Goal: Transaction & Acquisition: Book appointment/travel/reservation

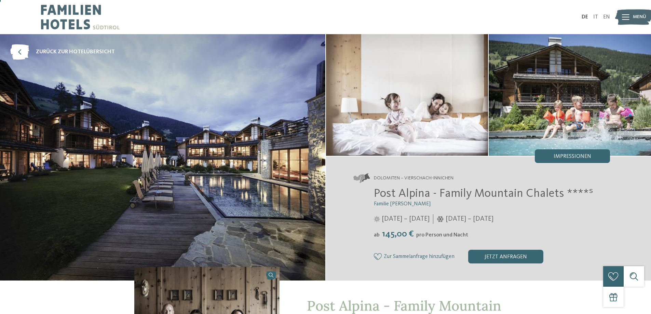
scroll to position [34, 0]
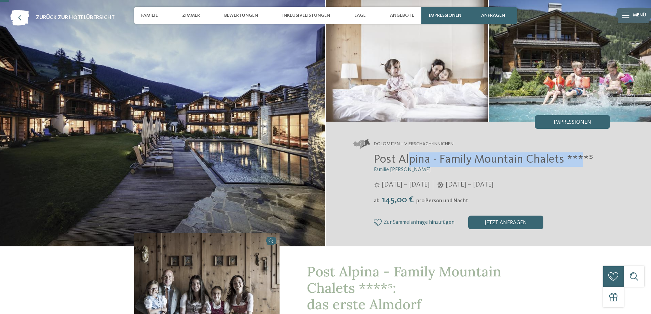
drag, startPoint x: 410, startPoint y: 157, endPoint x: 595, endPoint y: 176, distance: 186.2
click at [584, 159] on span "Post Alpina - Family Mountain Chalets ****ˢ" at bounding box center [483, 160] width 219 height 12
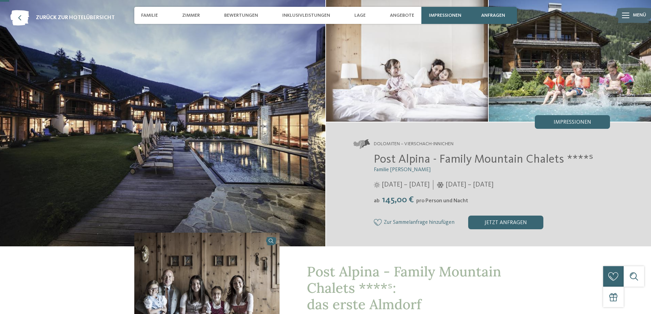
click at [597, 178] on div "Post Alpina - Family Mountain Chalets ****ˢ Familie Wachtler 06.06. – 05.10.202…" at bounding box center [482, 190] width 257 height 77
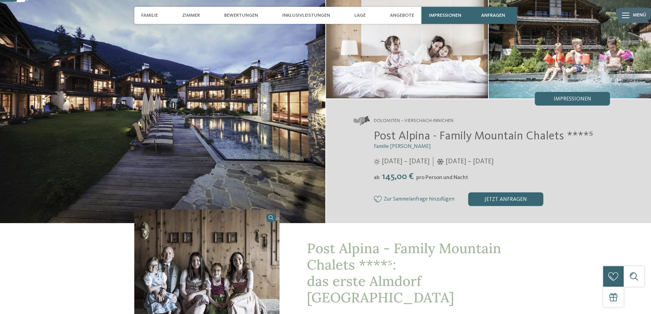
scroll to position [68, 0]
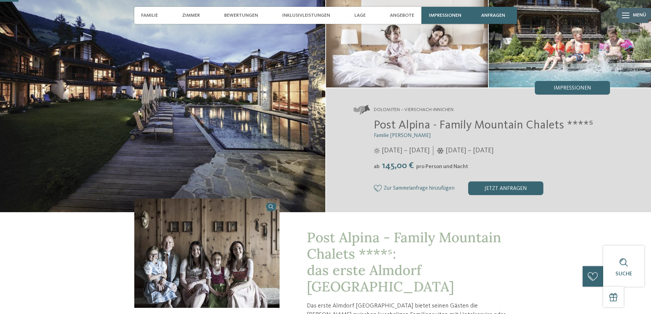
drag, startPoint x: 388, startPoint y: 149, endPoint x: 545, endPoint y: 153, distance: 156.3
click at [541, 152] on div "06.06. – 05.10.2025" at bounding box center [492, 151] width 237 height 10
click at [565, 158] on div "Post Alpina - Family Mountain Chalets ****ˢ Familie Wachtler 06.06. – 05.10.202…" at bounding box center [482, 156] width 257 height 77
click at [412, 152] on span "06.06. – 05.10.2025" at bounding box center [406, 151] width 48 height 10
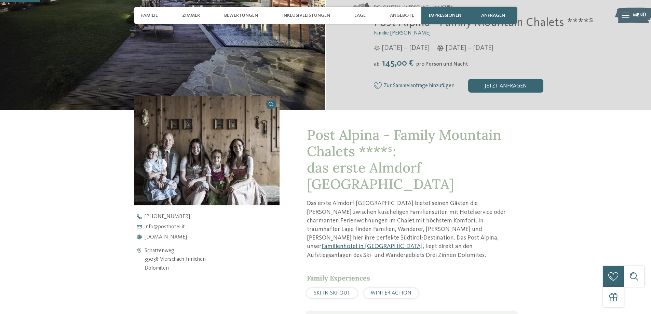
scroll to position [0, 0]
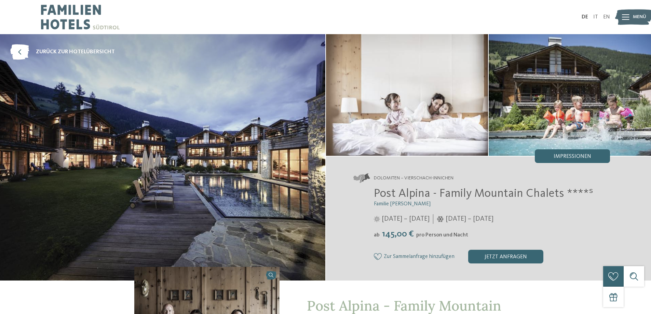
click at [637, 15] on span "Menü" at bounding box center [639, 17] width 13 height 7
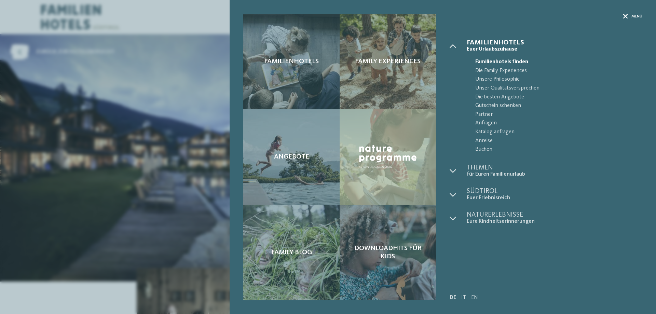
click at [629, 14] on div "Menü" at bounding box center [633, 17] width 19 height 6
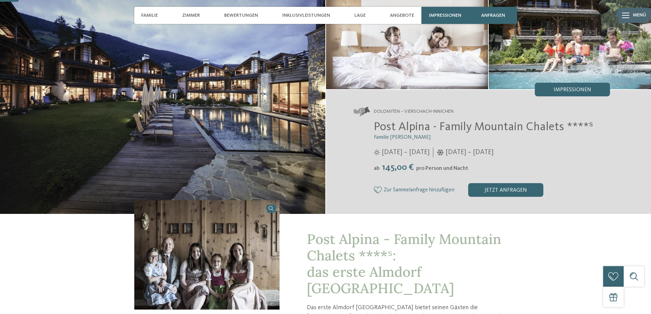
scroll to position [68, 0]
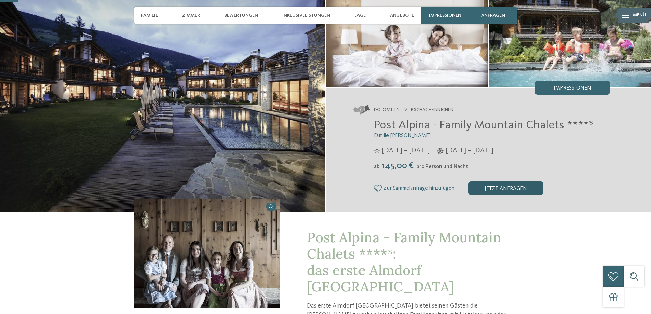
click at [519, 189] on div "jetzt anfragen" at bounding box center [505, 189] width 75 height 14
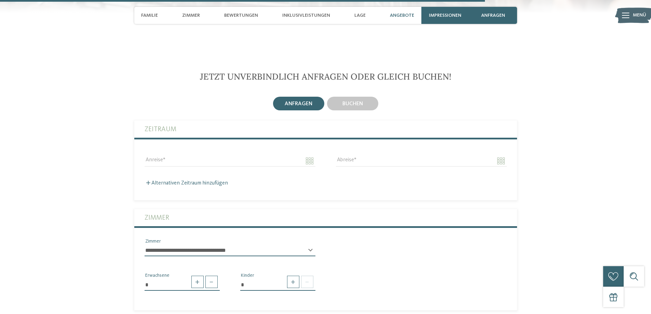
scroll to position [1796, 0]
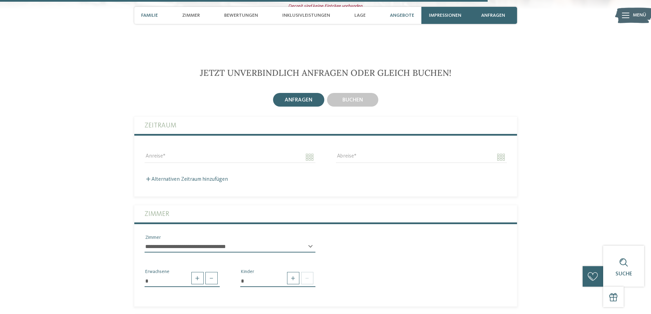
click at [153, 16] on span "Familie" at bounding box center [149, 16] width 17 height 6
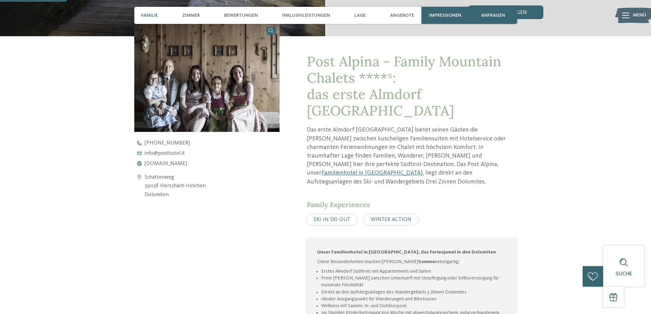
scroll to position [243, 0]
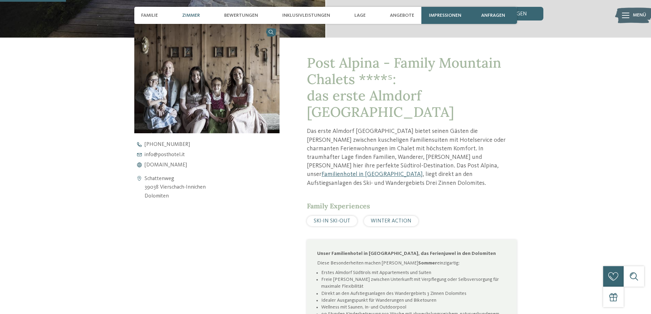
click at [189, 14] on span "Zimmer" at bounding box center [191, 16] width 18 height 6
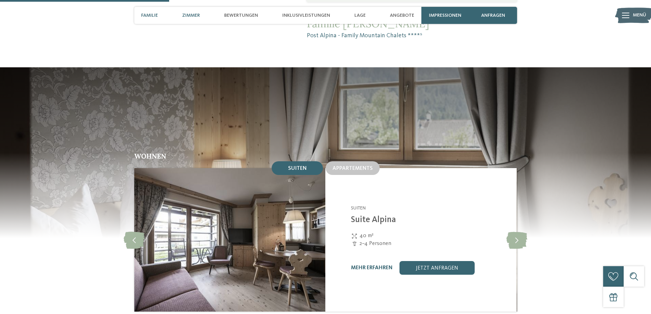
scroll to position [648, 0]
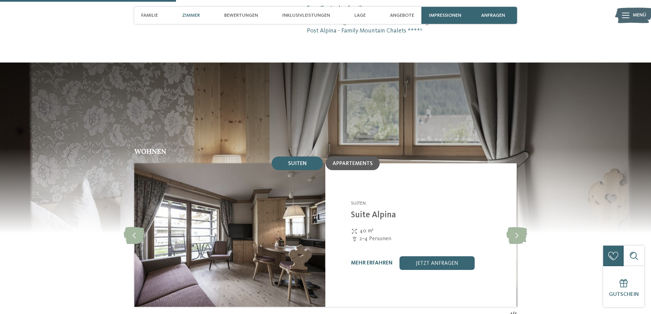
click at [351, 161] on span "Appartements" at bounding box center [353, 163] width 40 height 5
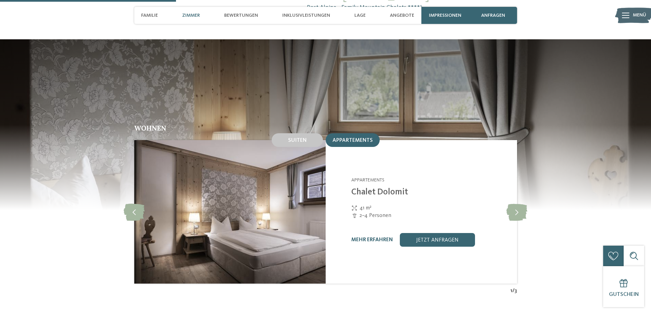
scroll to position [682, 0]
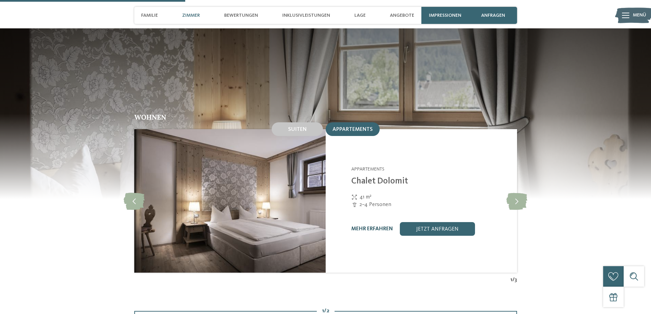
click at [382, 226] on link "mehr erfahren" at bounding box center [372, 228] width 42 height 5
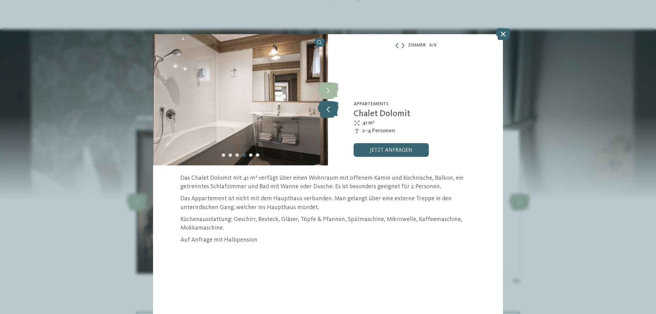
click at [330, 109] on icon at bounding box center [328, 109] width 21 height 17
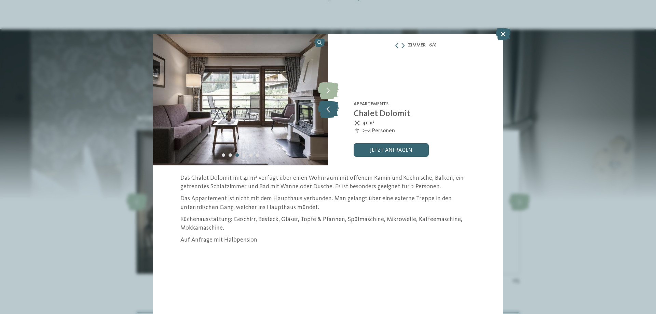
click at [330, 109] on icon at bounding box center [328, 109] width 21 height 17
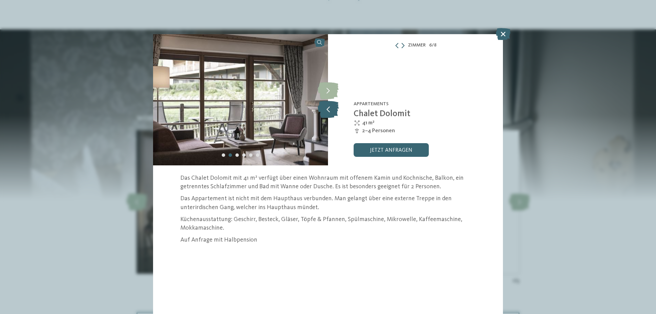
click at [330, 109] on icon at bounding box center [328, 109] width 21 height 17
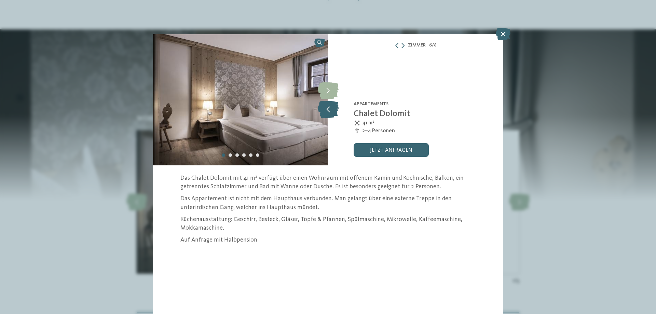
click at [330, 109] on icon at bounding box center [328, 109] width 21 height 17
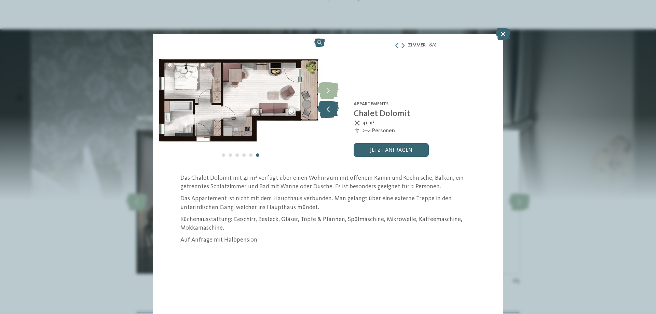
click at [330, 109] on icon at bounding box center [328, 109] width 21 height 17
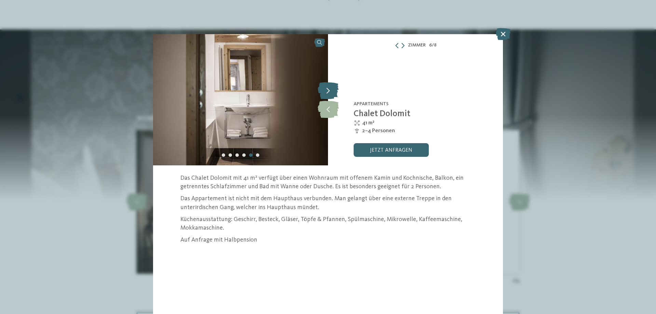
click at [329, 95] on icon at bounding box center [328, 90] width 21 height 17
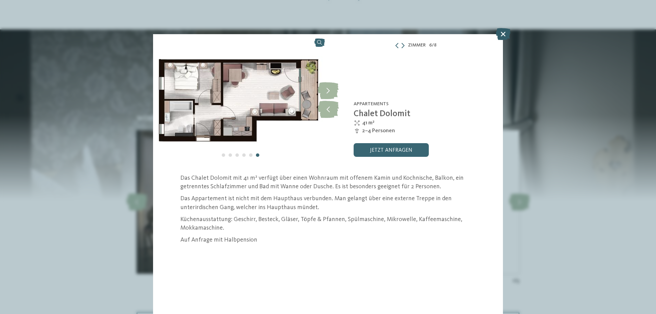
click at [503, 34] on icon at bounding box center [503, 34] width 15 height 12
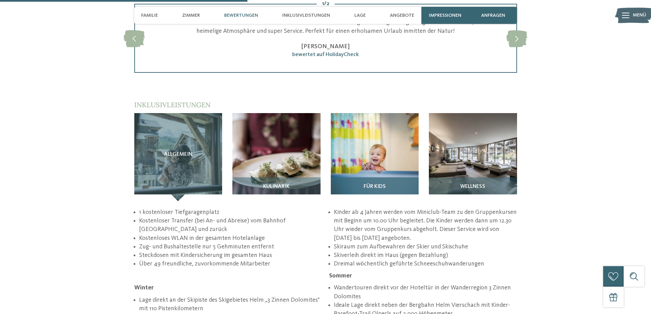
scroll to position [990, 0]
click at [379, 117] on img at bounding box center [375, 157] width 88 height 88
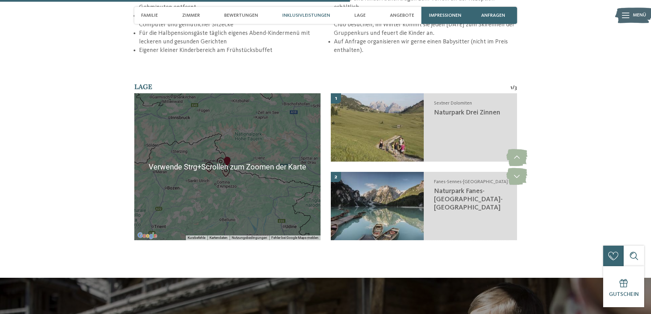
scroll to position [1093, 0]
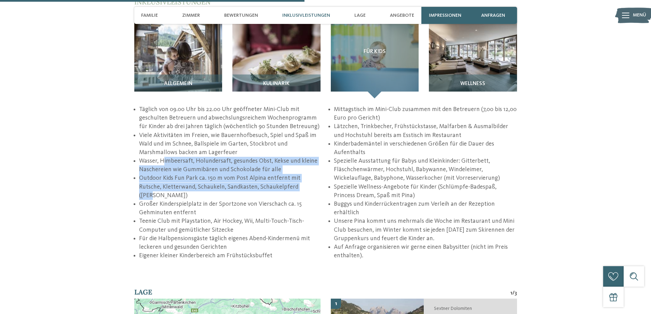
drag, startPoint x: 163, startPoint y: 133, endPoint x: 282, endPoint y: 168, distance: 123.8
click at [288, 165] on ul "Täglich von 09.00 Uhr bis 22.00 Uhr geöffneter Mini-Club mit geschulten Betreue…" at bounding box center [325, 182] width 383 height 155
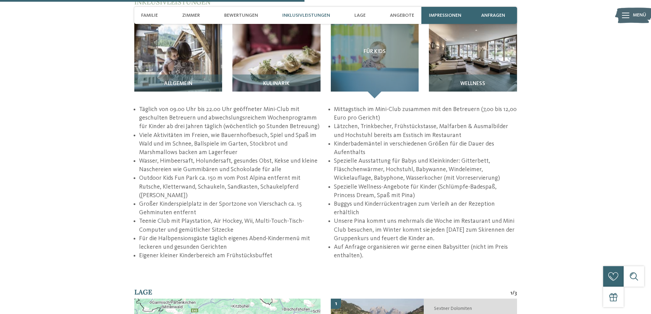
click at [250, 217] on li "Teenie Club mit Playstation, Air Hockey, Wii, Multi-Touch-Tisch-Computer und ge…" at bounding box center [230, 225] width 183 height 17
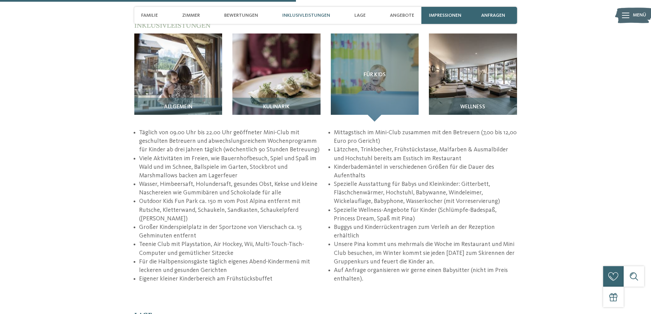
scroll to position [1058, 0]
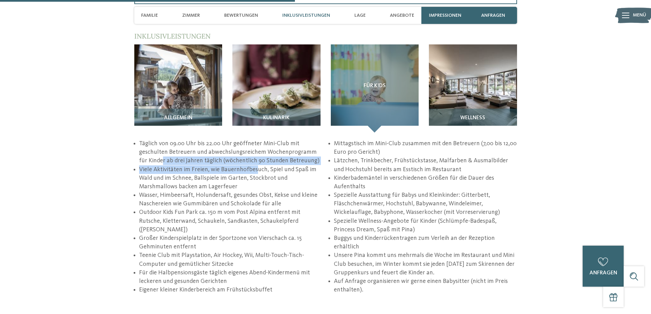
drag, startPoint x: 155, startPoint y: 135, endPoint x: 266, endPoint y: 158, distance: 113.7
click at [265, 148] on ul "Täglich von 09.00 Uhr bis 22.00 Uhr geöffneter Mini-Club mit geschulten Betreue…" at bounding box center [325, 216] width 383 height 155
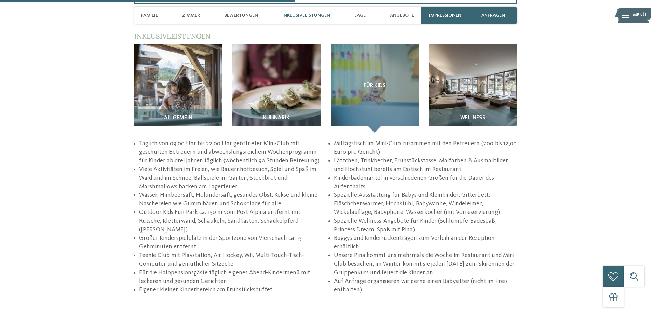
click at [264, 191] on li "Wasser, Himbeersaft, Holundersaft, gesundes Obst, Kekse und kleine Naschereien …" at bounding box center [230, 199] width 183 height 17
click at [265, 165] on li "Viele Aktivitäten im Freien, wie Bauernhofbesuch, Spiel und Spaß im Wald und im…" at bounding box center [230, 178] width 183 height 26
click at [251, 191] on li "Wasser, Himbeersaft, Holundersaft, gesundes Obst, Kekse und kleine Naschereien …" at bounding box center [230, 199] width 183 height 17
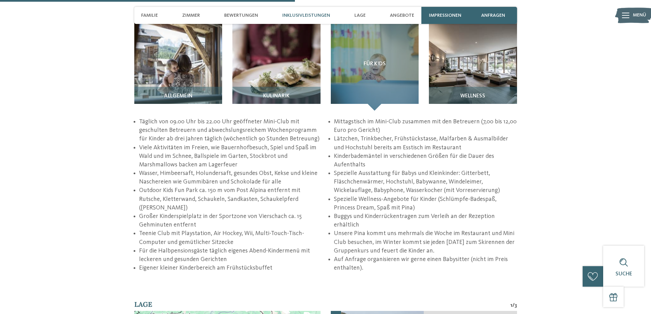
scroll to position [1093, 0]
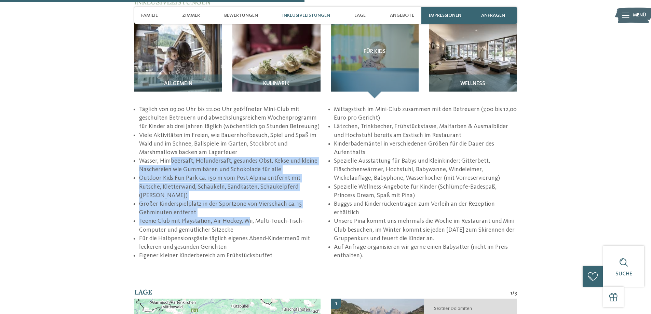
drag, startPoint x: 169, startPoint y: 136, endPoint x: 244, endPoint y: 195, distance: 95.5
click at [245, 192] on ul "Täglich von 09.00 Uhr bis 22.00 Uhr geöffneter Mini-Club mit geschulten Betreue…" at bounding box center [325, 182] width 383 height 155
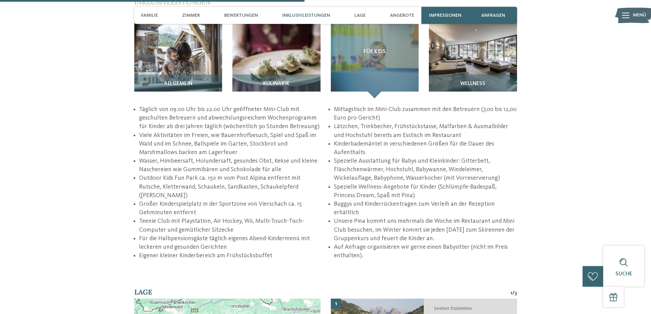
click at [243, 217] on li "Teenie Club mit Playstation, Air Hockey, Wii, Multi-Touch-Tisch-Computer und ge…" at bounding box center [230, 225] width 183 height 17
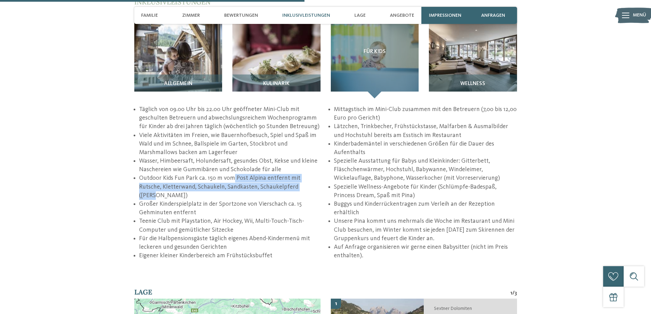
drag, startPoint x: 249, startPoint y: 154, endPoint x: 291, endPoint y: 179, distance: 48.8
click at [292, 172] on ul "Täglich von 09.00 Uhr bis 22.00 Uhr geöffneter Mini-Club mit geschulten Betreue…" at bounding box center [325, 182] width 383 height 155
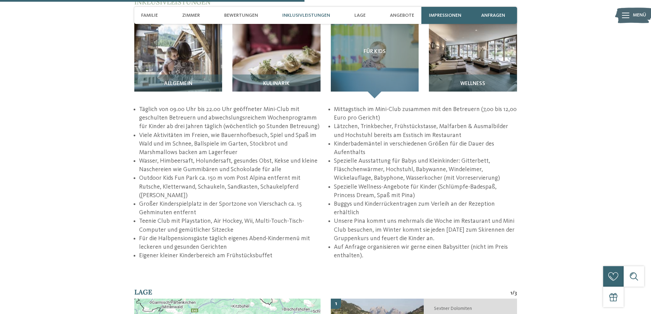
click at [288, 217] on li "Teenie Club mit Playstation, Air Hockey, Wii, Multi-Touch-Tisch-Computer und ge…" at bounding box center [230, 225] width 183 height 17
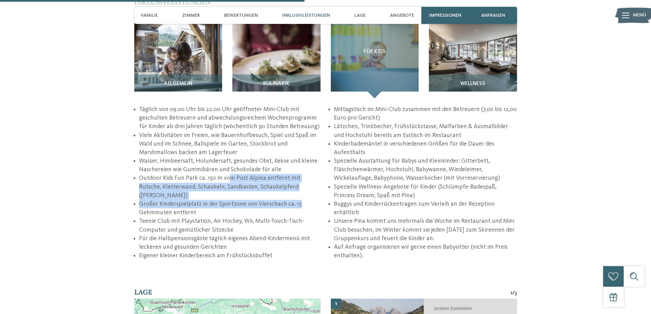
drag, startPoint x: 228, startPoint y: 153, endPoint x: 303, endPoint y: 176, distance: 78.1
click at [303, 175] on ul "Täglich von 09.00 Uhr bis 22.00 Uhr geöffneter Mini-Club mit geschulten Betreue…" at bounding box center [325, 182] width 383 height 155
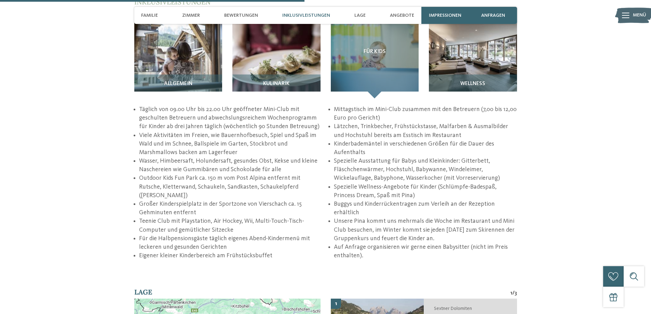
drag, startPoint x: 294, startPoint y: 189, endPoint x: 275, endPoint y: 195, distance: 20.2
click at [294, 217] on li "Teenie Club mit Playstation, Air Hockey, Wii, Multi-Touch-Tisch-Computer und ge…" at bounding box center [230, 225] width 183 height 17
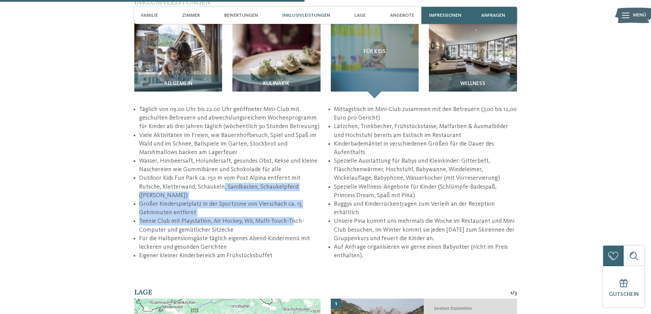
drag, startPoint x: 198, startPoint y: 160, endPoint x: 277, endPoint y: 193, distance: 85.5
click at [286, 189] on ul "Täglich von 09.00 Uhr bis 22.00 Uhr geöffneter Mini-Club mit geschulten Betreue…" at bounding box center [325, 182] width 383 height 155
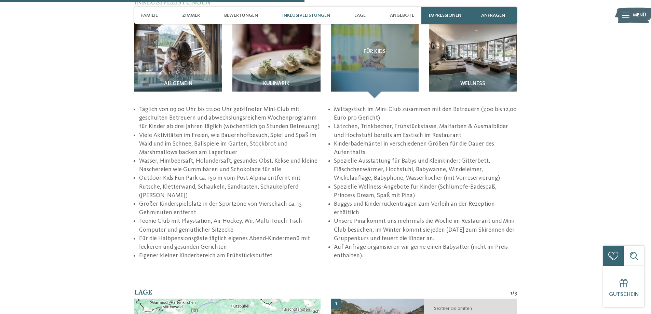
click at [272, 217] on li "Teenie Club mit Playstation, Air Hockey, Wii, Multi-Touch-Tisch-Computer und ge…" at bounding box center [230, 225] width 183 height 17
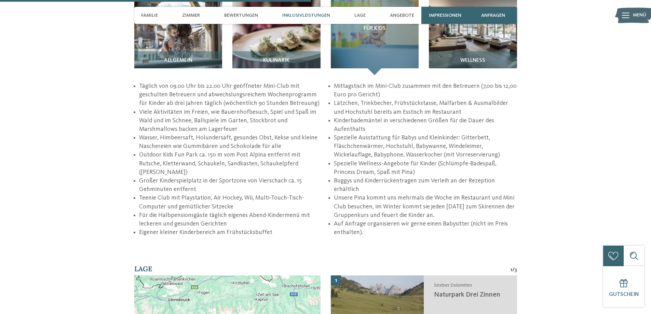
scroll to position [1127, 0]
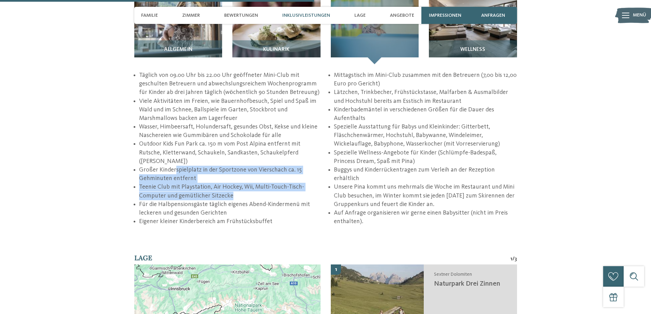
drag, startPoint x: 188, startPoint y: 135, endPoint x: 263, endPoint y: 173, distance: 84.2
click at [270, 169] on ul "Täglich von 09.00 Uhr bis 22.00 Uhr geöffneter Mini-Club mit geschulten Betreue…" at bounding box center [325, 148] width 383 height 155
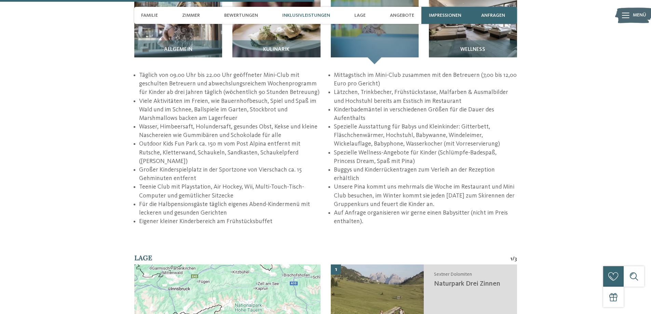
click at [256, 200] on li "Für die Halbpensionsgäste täglich eigenes Abend-Kindermenü mit leckeren und ges…" at bounding box center [230, 208] width 183 height 17
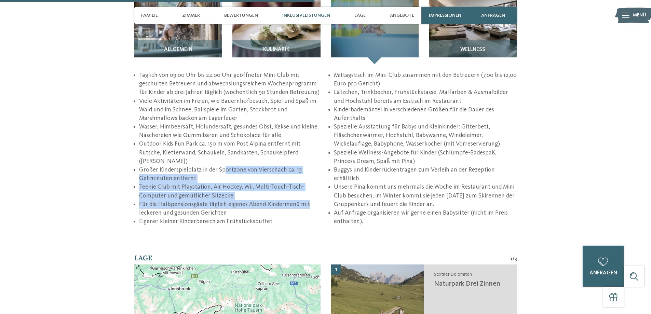
drag, startPoint x: 225, startPoint y: 136, endPoint x: 301, endPoint y: 176, distance: 86.2
click at [304, 172] on ul "Täglich von 09.00 Uhr bis 22.00 Uhr geöffneter Mini-Club mit geschulten Betreue…" at bounding box center [325, 148] width 383 height 155
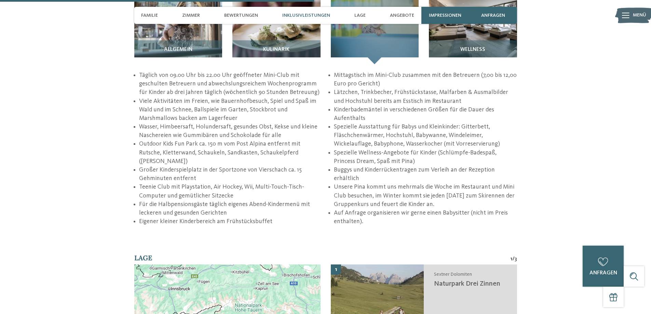
click at [289, 217] on li "Eigener kleiner Kinderbereich am Frühstücksbuffet" at bounding box center [230, 221] width 183 height 9
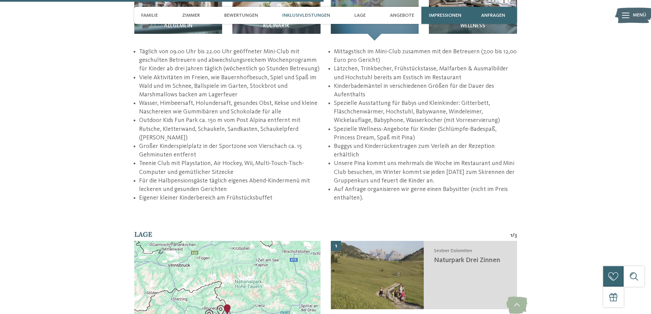
scroll to position [1161, 0]
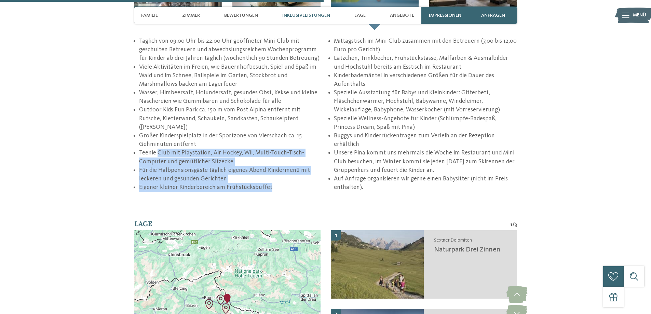
drag, startPoint x: 159, startPoint y: 118, endPoint x: 280, endPoint y: 157, distance: 127.6
click at [280, 157] on ul "Täglich von 09.00 Uhr bis 22.00 Uhr geöffneter Mini-Club mit geschulten Betreue…" at bounding box center [325, 114] width 383 height 155
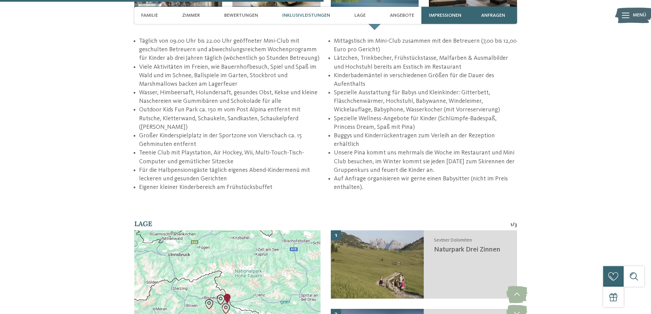
click at [281, 160] on div "zurück zur Hotelübersicht Familie Wachtler ab" at bounding box center [325, 20] width 651 height 2295
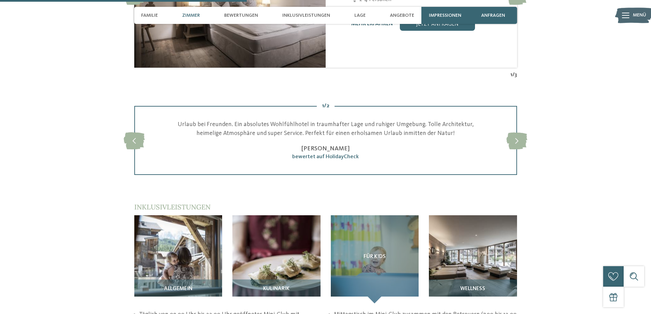
scroll to position [614, 0]
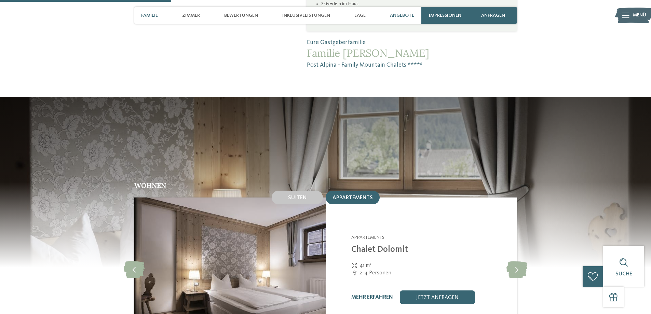
click at [402, 14] on span "Angebote" at bounding box center [402, 16] width 24 height 6
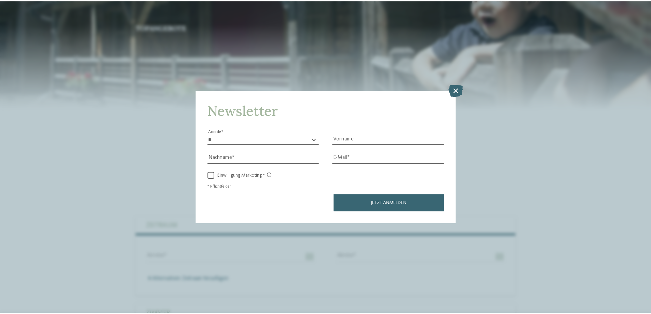
scroll to position [1642, 0]
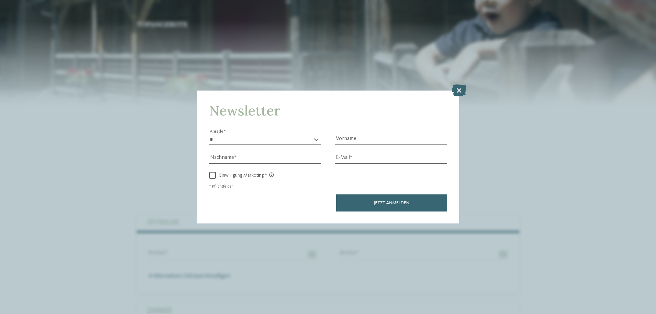
click at [459, 90] on icon at bounding box center [459, 90] width 15 height 12
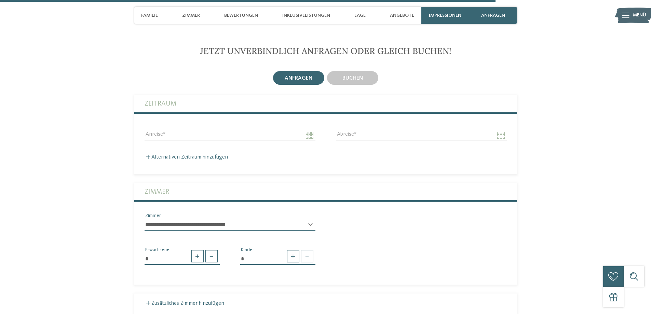
scroll to position [1779, 0]
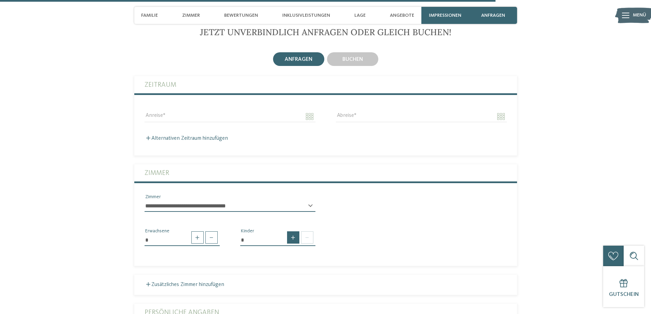
click at [292, 231] on span at bounding box center [293, 237] width 12 height 12
type input "*"
click at [310, 259] on div "* * * * * * * * * * * ** ** ** ** ** ** ** ** Alter Kind" at bounding box center [277, 267] width 75 height 17
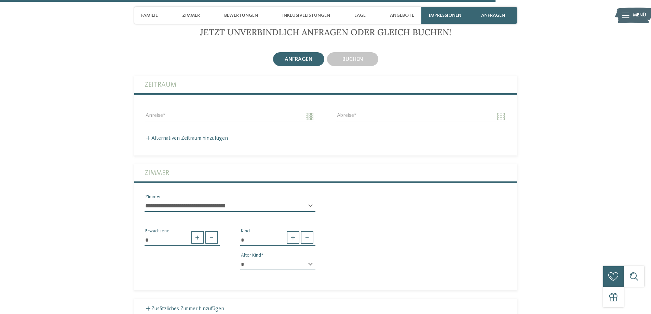
click at [311, 259] on div "* * * * * * * * * * * ** ** ** ** ** ** ** ** Alter Kind" at bounding box center [277, 267] width 75 height 17
drag, startPoint x: 309, startPoint y: 229, endPoint x: 281, endPoint y: 230, distance: 28.0
click at [309, 259] on div "* * * * * * * * * * * ** ** ** ** ** ** ** ** Alter Kind" at bounding box center [277, 267] width 75 height 17
click at [240, 229] on div "* Kind * * * * * * * * * * * ** ** ** ** ** ** ** ** Alter Kind" at bounding box center [278, 252] width 96 height 49
click at [252, 259] on select "* * * * * * * * * * * ** ** ** ** ** ** ** **" at bounding box center [277, 265] width 75 height 12
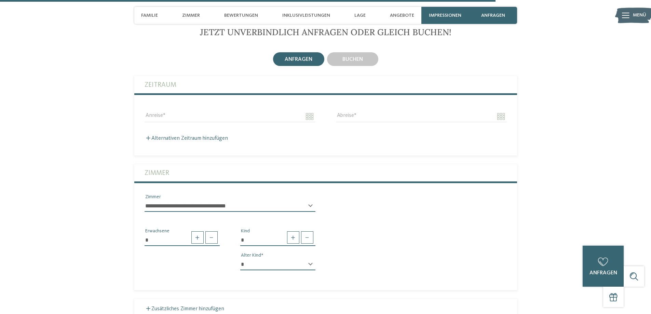
select select "*"
click at [240, 259] on select "* * * * * * * * * * * ** ** ** ** ** ** ** **" at bounding box center [277, 265] width 75 height 12
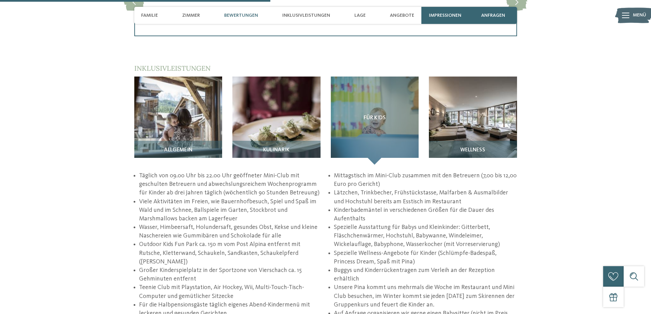
scroll to position [855, 0]
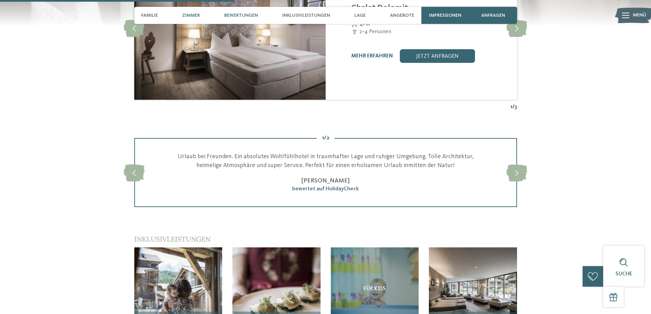
click at [190, 14] on span "Zimmer" at bounding box center [191, 16] width 18 height 6
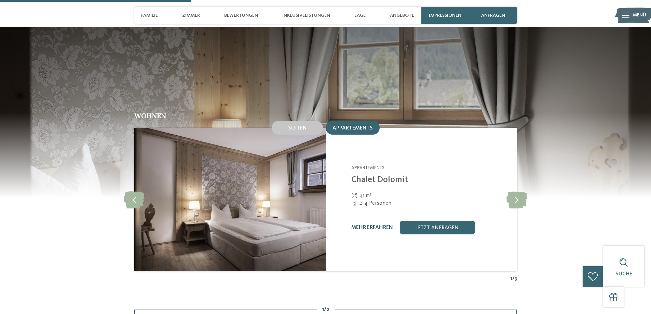
scroll to position [648, 0]
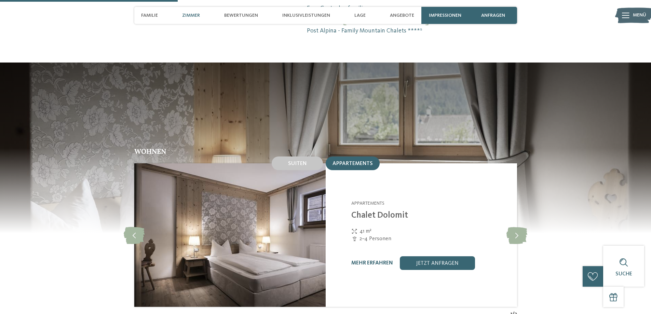
click at [367, 161] on span "Appartements" at bounding box center [353, 163] width 40 height 5
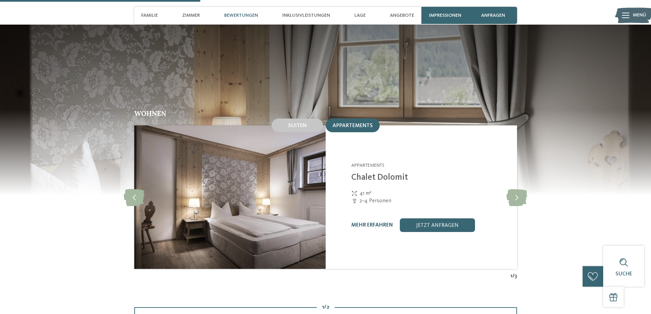
scroll to position [785, 0]
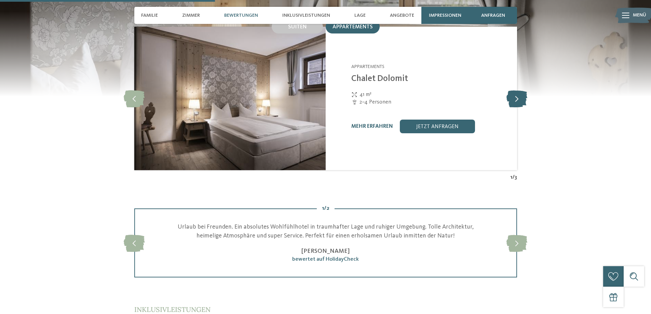
click at [519, 90] on icon at bounding box center [517, 98] width 21 height 17
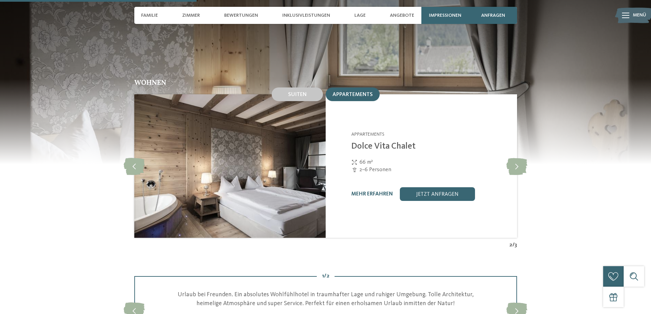
scroll to position [717, 0]
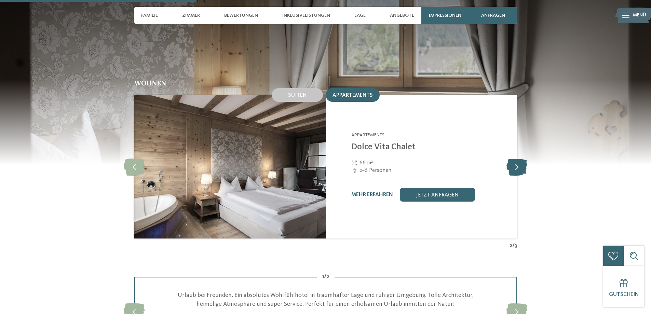
click at [520, 158] on icon at bounding box center [517, 166] width 21 height 17
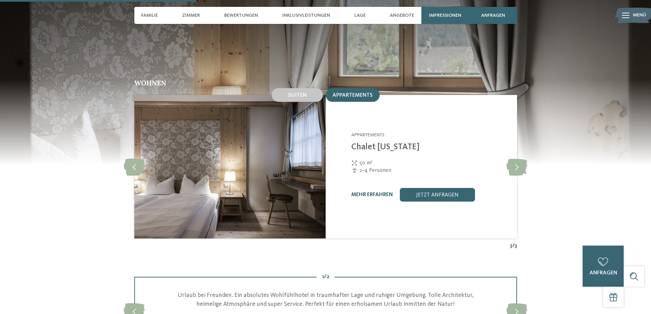
click at [373, 192] on link "mehr erfahren" at bounding box center [372, 194] width 42 height 5
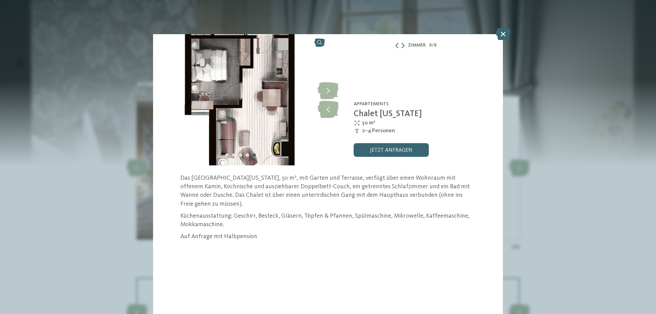
click at [403, 45] on icon at bounding box center [403, 45] width 3 height 5
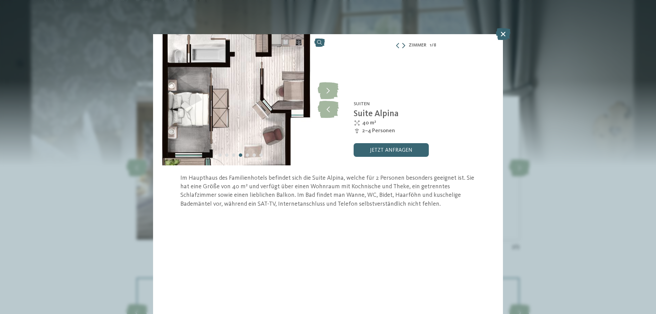
click at [403, 45] on icon at bounding box center [403, 45] width 3 height 5
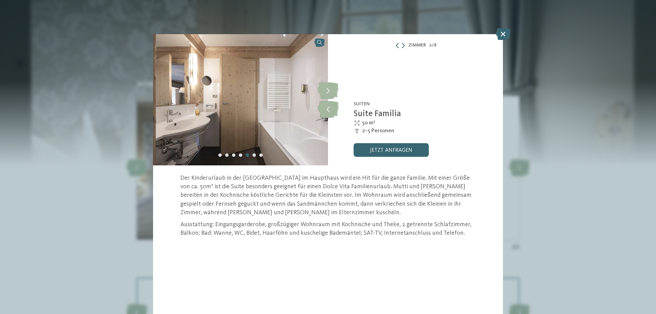
drag, startPoint x: 403, startPoint y: 45, endPoint x: 422, endPoint y: 47, distance: 18.2
click at [403, 45] on icon at bounding box center [403, 45] width 3 height 5
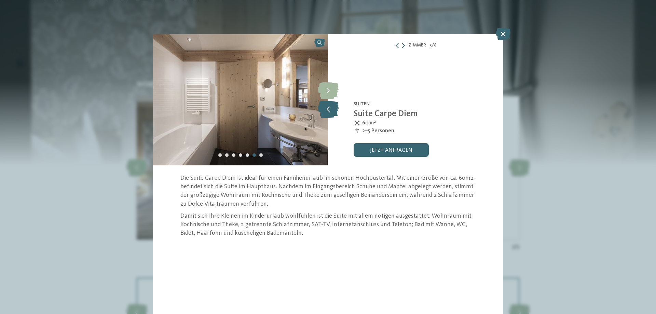
click at [329, 109] on icon at bounding box center [328, 109] width 21 height 17
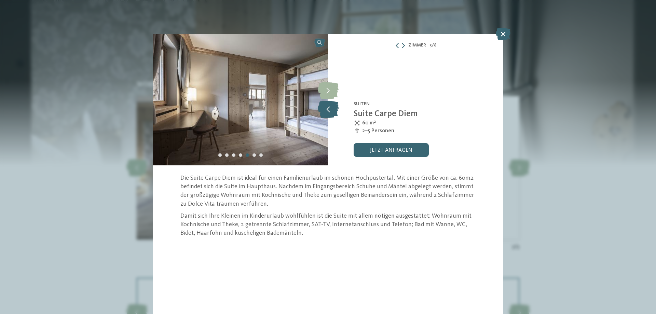
click at [329, 109] on icon at bounding box center [328, 109] width 21 height 17
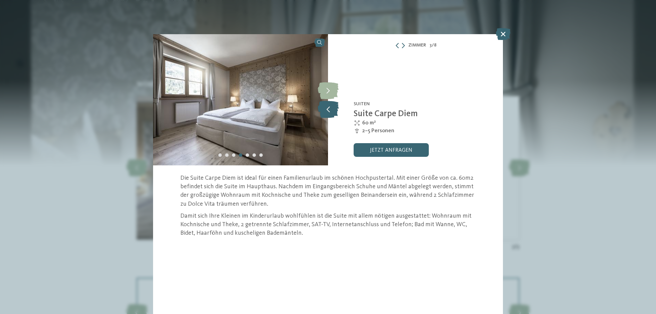
click at [329, 109] on icon at bounding box center [328, 109] width 21 height 17
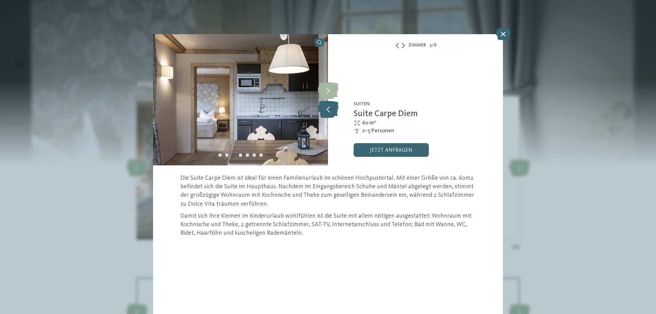
click at [329, 109] on icon at bounding box center [328, 109] width 21 height 17
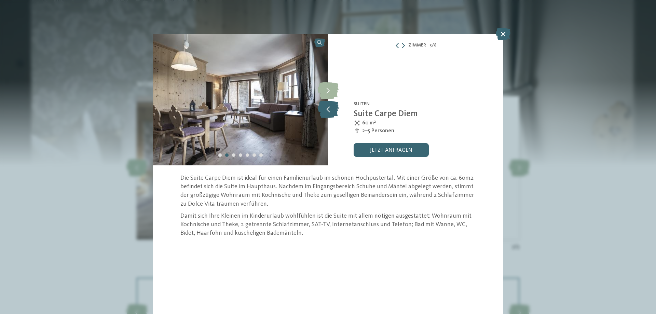
click at [329, 109] on icon at bounding box center [328, 109] width 21 height 17
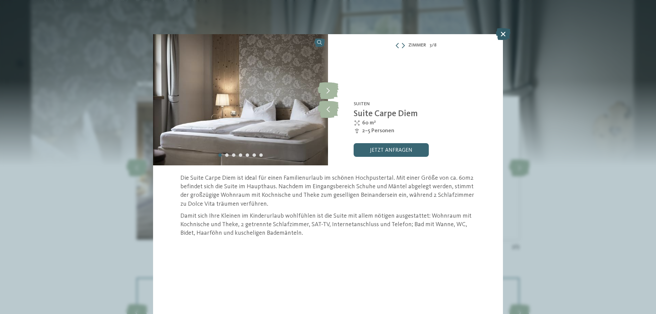
click at [504, 35] on icon at bounding box center [503, 34] width 15 height 12
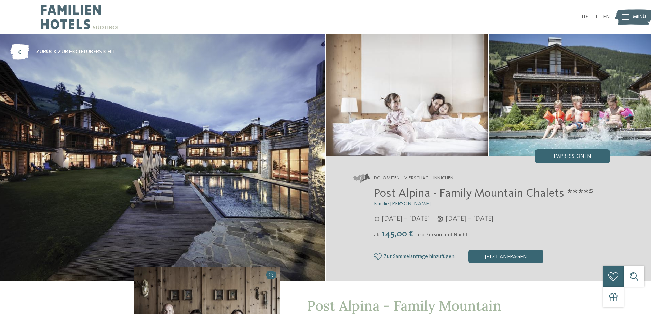
click at [636, 13] on div "Menü" at bounding box center [639, 17] width 13 height 17
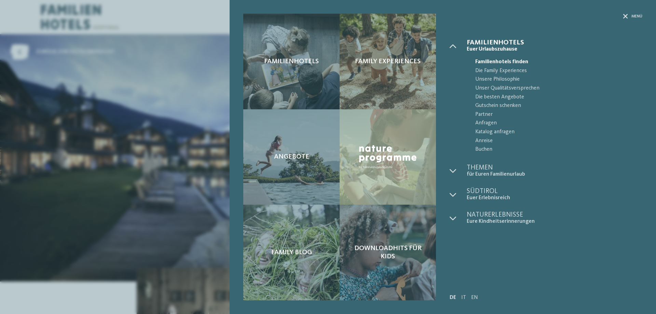
click at [507, 61] on span "Familienhotels finden" at bounding box center [559, 62] width 167 height 9
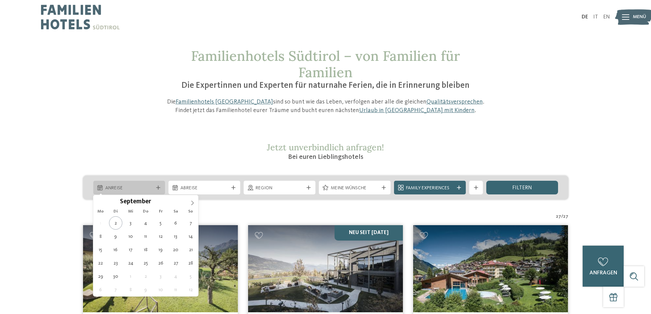
click at [148, 186] on span "Anreise" at bounding box center [129, 188] width 48 height 7
type div "[DATE]"
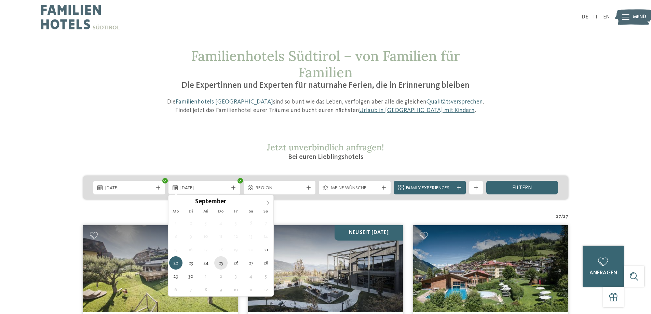
type div "[DATE]"
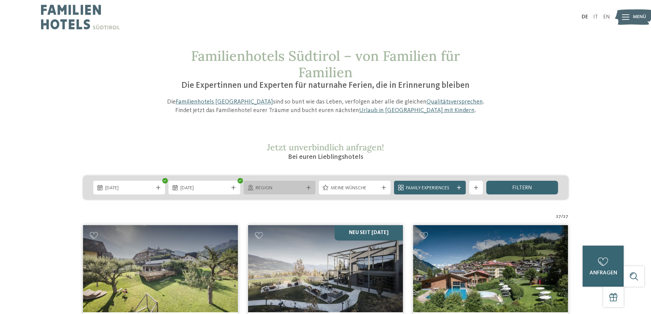
click at [304, 187] on div "Region" at bounding box center [279, 188] width 51 height 8
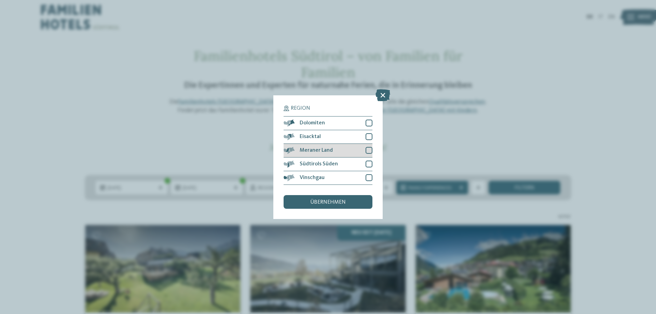
click at [367, 152] on div at bounding box center [369, 150] width 7 height 7
click at [368, 162] on div at bounding box center [369, 164] width 7 height 7
click at [369, 123] on div at bounding box center [369, 123] width 7 height 7
drag, startPoint x: 334, startPoint y: 201, endPoint x: 348, endPoint y: 199, distance: 14.3
click at [336, 201] on span "übernehmen" at bounding box center [328, 202] width 36 height 5
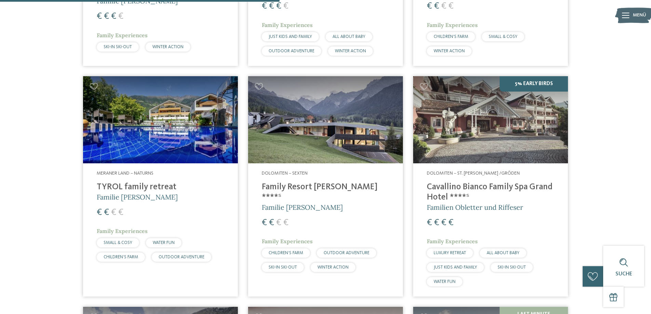
scroll to position [635, 0]
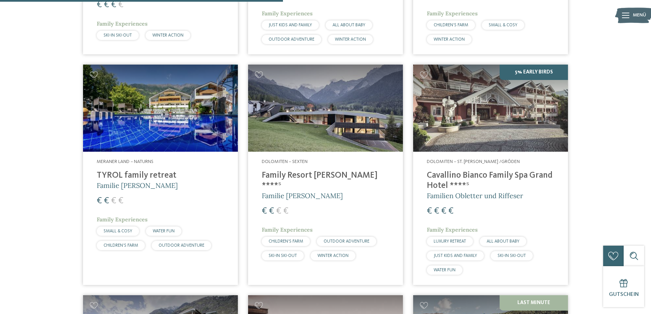
click at [325, 137] on img at bounding box center [325, 108] width 155 height 87
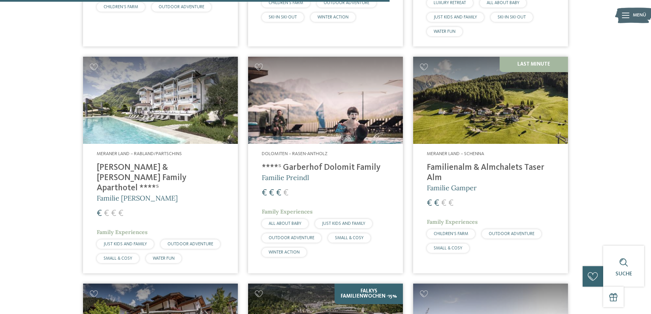
scroll to position [874, 0]
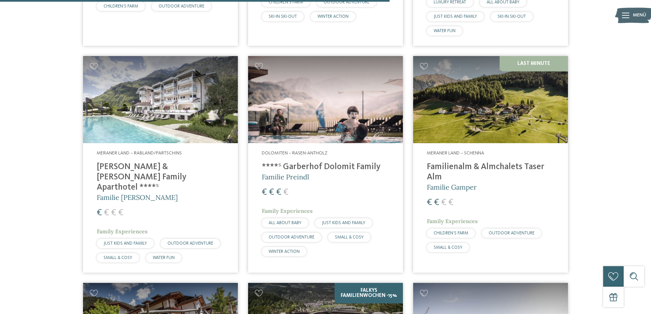
click at [458, 162] on h4 "Familienalm & Almchalets Taser Alm" at bounding box center [491, 172] width 128 height 21
drag, startPoint x: 163, startPoint y: 154, endPoint x: 168, endPoint y: 154, distance: 5.1
click at [163, 162] on h4 "[PERSON_NAME] & [PERSON_NAME] Family Aparthotel ****ˢ" at bounding box center [161, 177] width 128 height 31
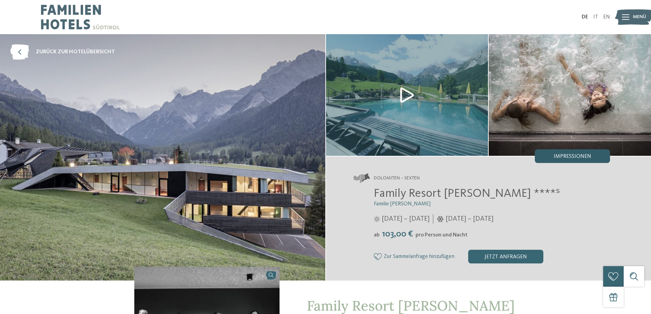
click at [579, 156] on span "Impressionen" at bounding box center [573, 156] width 38 height 5
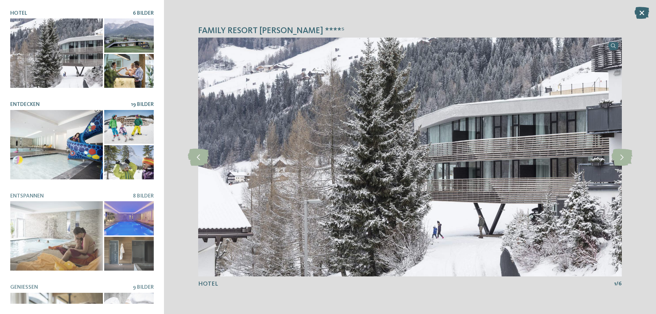
drag, startPoint x: 65, startPoint y: 133, endPoint x: 78, endPoint y: 134, distance: 13.4
click at [65, 133] on div at bounding box center [56, 144] width 93 height 69
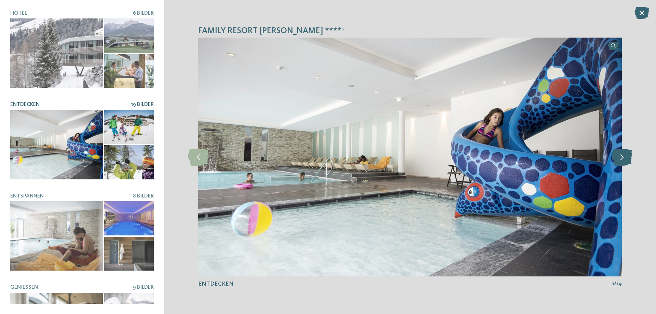
click at [624, 156] on icon at bounding box center [622, 157] width 21 height 17
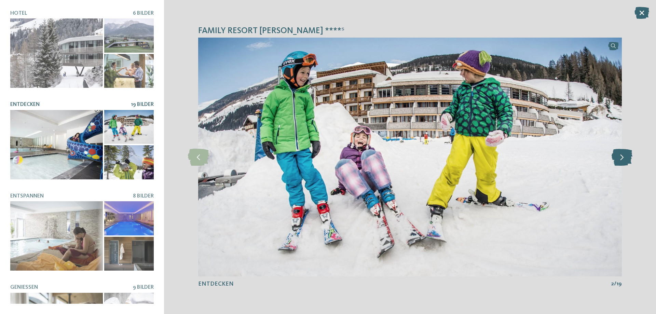
click at [624, 156] on icon at bounding box center [622, 157] width 21 height 17
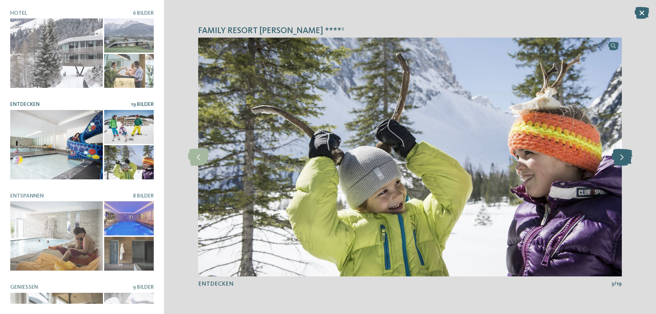
click at [624, 156] on icon at bounding box center [622, 157] width 21 height 17
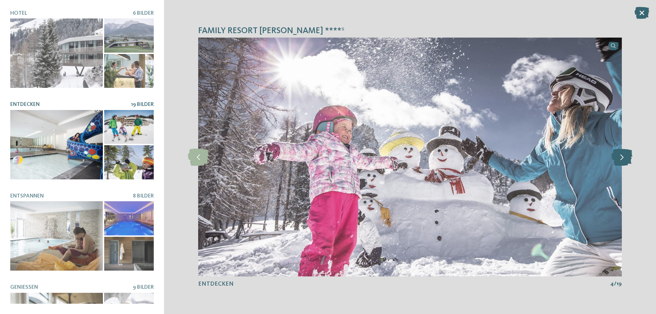
click at [624, 156] on icon at bounding box center [622, 157] width 21 height 17
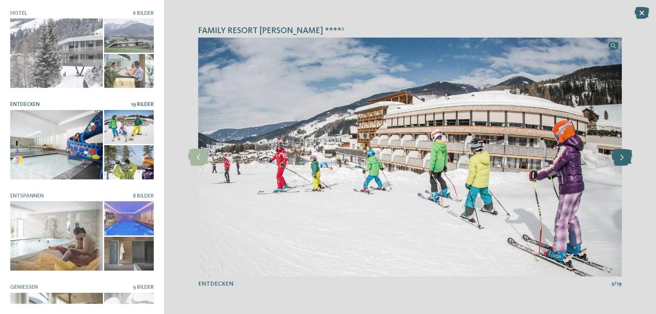
click at [624, 156] on icon at bounding box center [622, 157] width 21 height 17
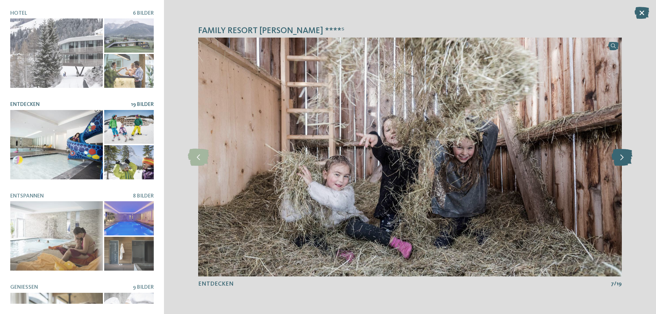
click at [624, 156] on icon at bounding box center [622, 157] width 21 height 17
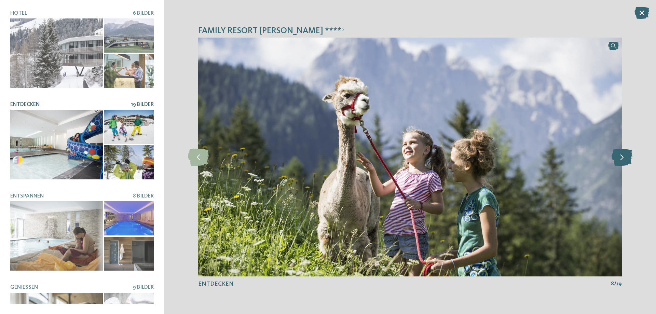
click at [624, 156] on icon at bounding box center [622, 157] width 21 height 17
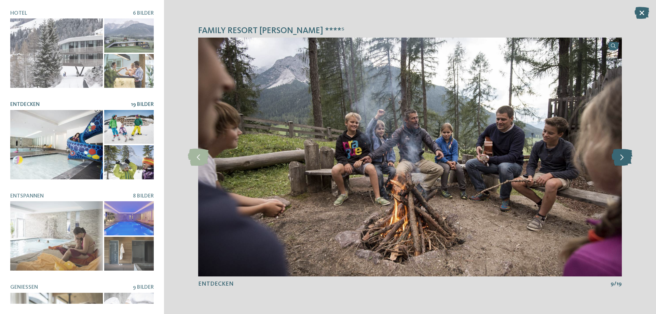
click at [624, 156] on icon at bounding box center [622, 157] width 21 height 17
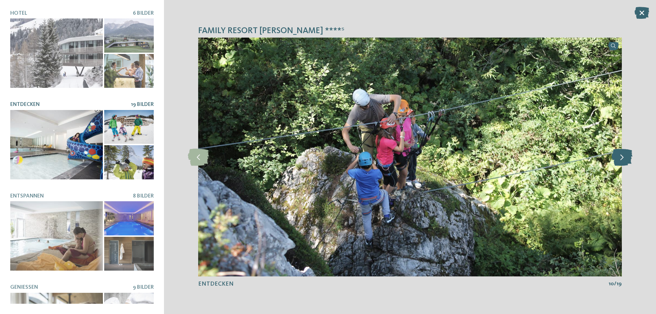
click at [624, 156] on icon at bounding box center [622, 157] width 21 height 17
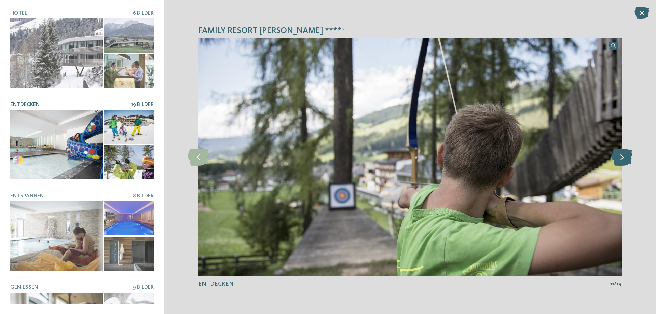
click at [624, 156] on icon at bounding box center [622, 157] width 21 height 17
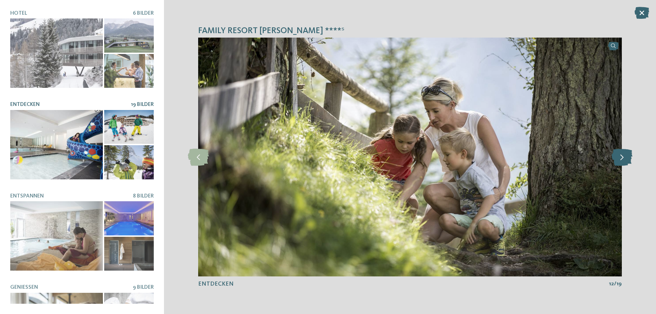
click at [624, 156] on icon at bounding box center [622, 157] width 21 height 17
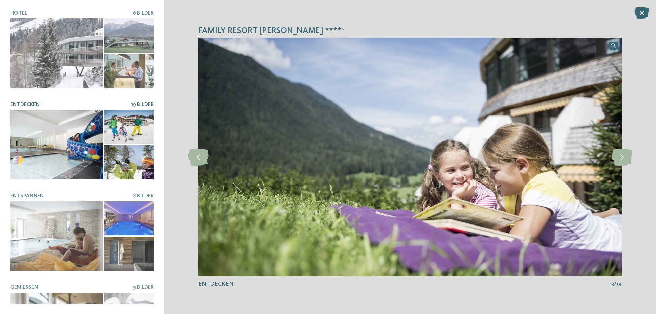
drag, startPoint x: 624, startPoint y: 156, endPoint x: 598, endPoint y: 160, distance: 26.4
click at [621, 156] on icon at bounding box center [622, 157] width 21 height 17
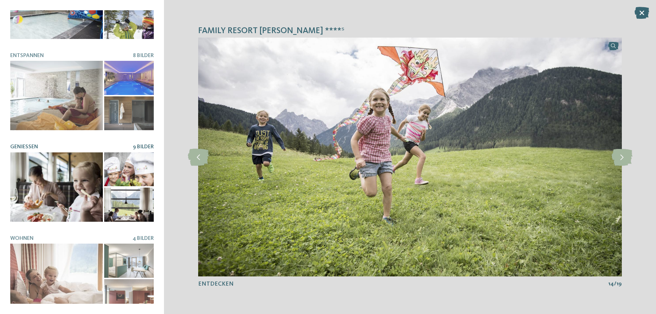
scroll to position [142, 0]
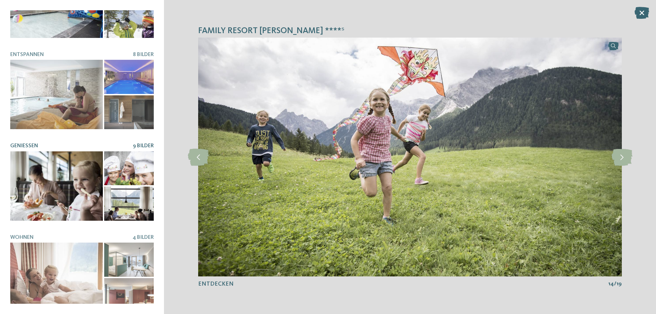
click at [65, 180] on div at bounding box center [56, 185] width 93 height 69
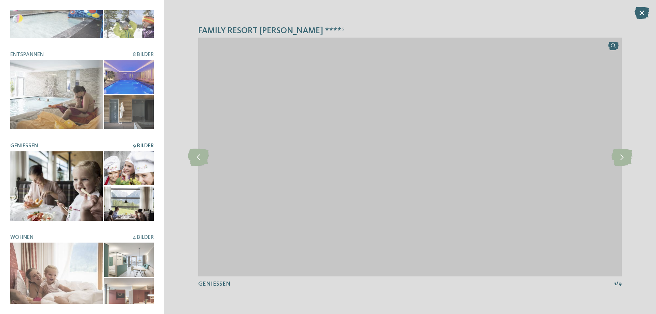
click at [120, 200] on div at bounding box center [129, 204] width 50 height 34
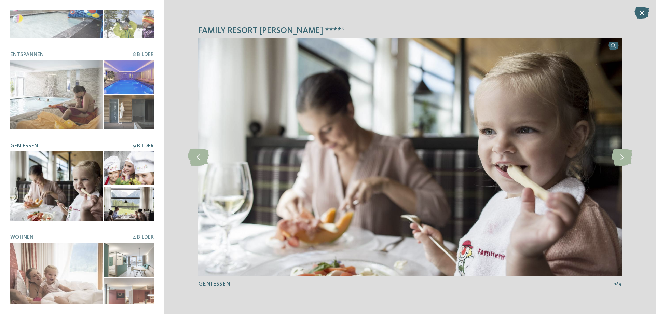
click at [124, 158] on div at bounding box center [129, 168] width 50 height 34
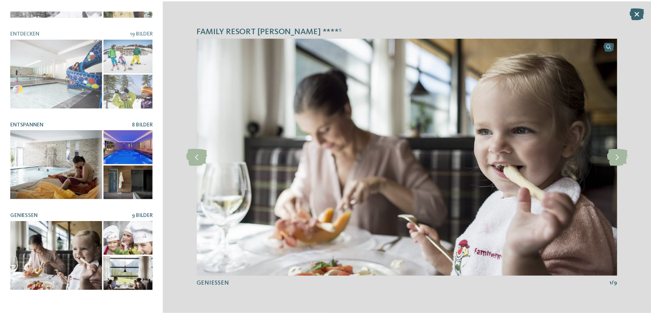
scroll to position [0, 0]
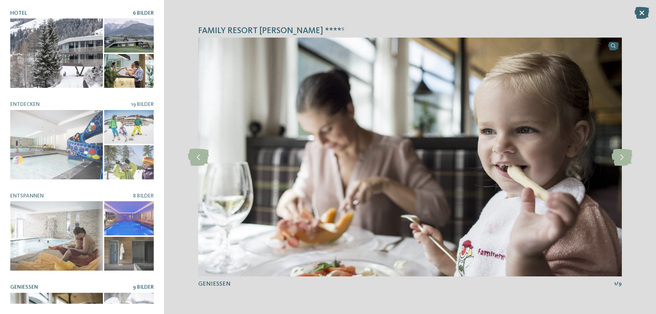
click at [126, 38] on div at bounding box center [129, 35] width 50 height 34
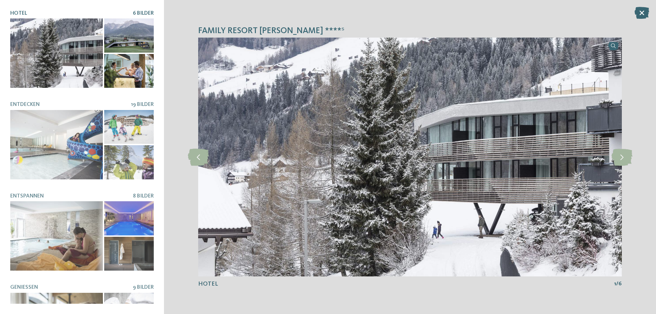
click at [125, 71] on div at bounding box center [129, 71] width 50 height 34
click at [52, 65] on div at bounding box center [56, 52] width 93 height 69
click at [626, 166] on div at bounding box center [622, 157] width 19 height 19
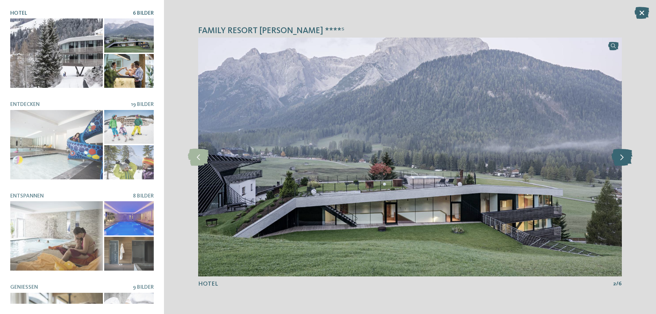
click at [624, 159] on icon at bounding box center [622, 157] width 21 height 17
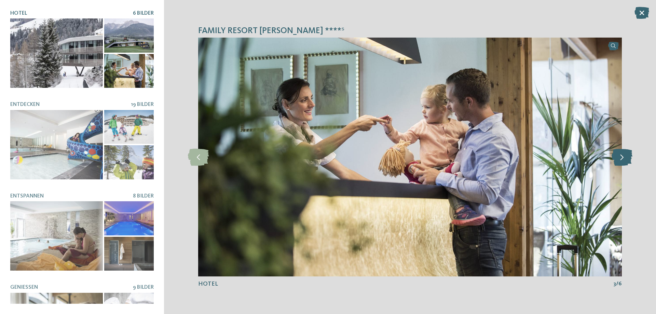
click at [624, 159] on icon at bounding box center [622, 157] width 21 height 17
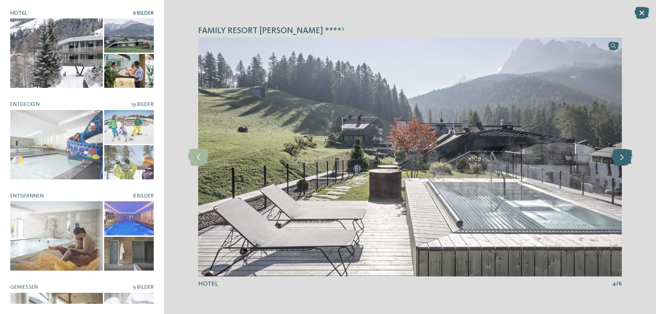
click at [624, 159] on icon at bounding box center [622, 157] width 21 height 17
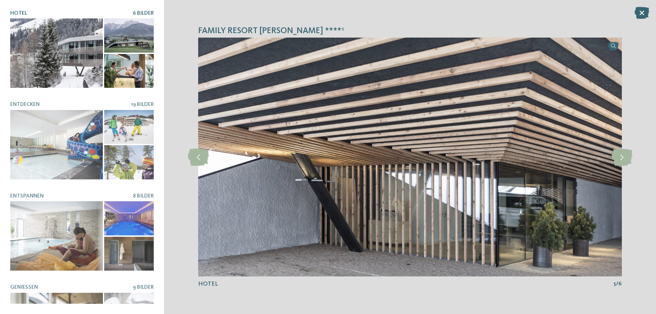
click at [644, 15] on icon at bounding box center [642, 13] width 15 height 12
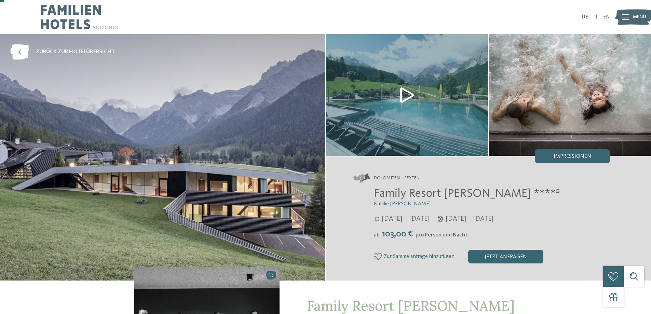
scroll to position [34, 0]
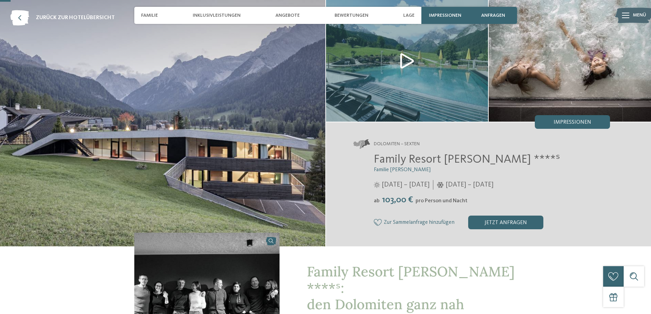
drag, startPoint x: 383, startPoint y: 183, endPoint x: 518, endPoint y: 194, distance: 135.1
click at [518, 194] on div "Family Resort Rainer ****ˢ Familie Rainer 25.05. – 12.10.2025 ab" at bounding box center [482, 190] width 257 height 77
click at [497, 197] on div "ab 103,00 € pro Person und Nacht" at bounding box center [492, 200] width 237 height 11
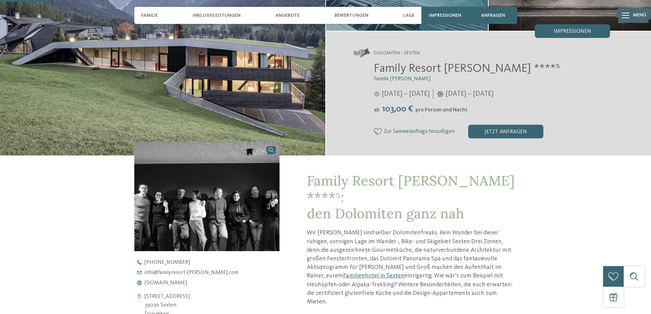
scroll to position [171, 0]
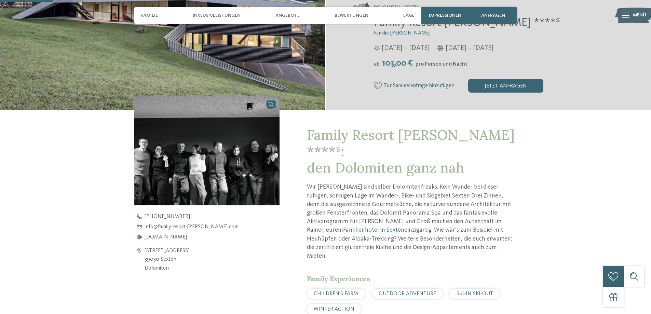
click at [349, 291] on span "CHILDREN’S FARM" at bounding box center [336, 293] width 44 height 5
drag, startPoint x: 329, startPoint y: 267, endPoint x: 341, endPoint y: 262, distance: 12.6
click at [329, 291] on span "CHILDREN’S FARM" at bounding box center [336, 293] width 44 height 5
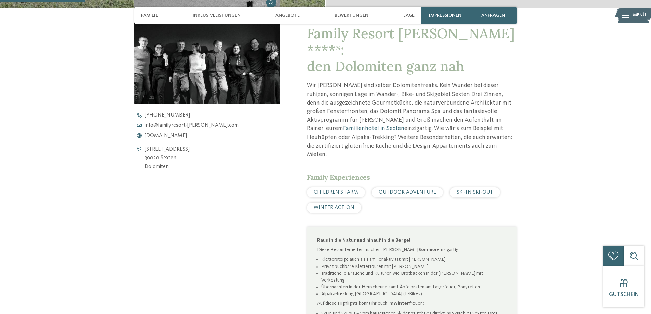
scroll to position [274, 0]
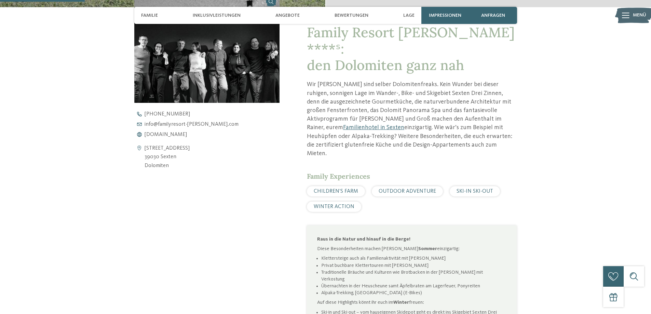
drag, startPoint x: 330, startPoint y: 166, endPoint x: 385, endPoint y: 164, distance: 55.1
click at [332, 189] on span "CHILDREN’S FARM" at bounding box center [336, 191] width 44 height 5
drag, startPoint x: 397, startPoint y: 164, endPoint x: 450, endPoint y: 165, distance: 52.7
click at [398, 189] on span "OUTDOOR ADVENTURE" at bounding box center [407, 191] width 57 height 5
drag, startPoint x: 471, startPoint y: 166, endPoint x: 457, endPoint y: 170, distance: 14.5
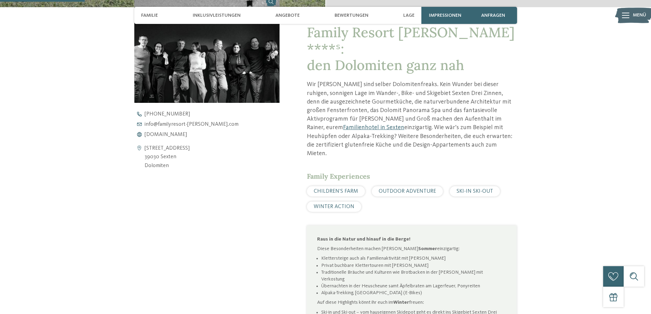
click at [471, 189] on span "SKI-IN SKI-OUT" at bounding box center [475, 191] width 37 height 5
drag, startPoint x: 336, startPoint y: 178, endPoint x: 400, endPoint y: 188, distance: 64.8
click at [341, 202] on div "WINTER ACTION" at bounding box center [334, 207] width 54 height 10
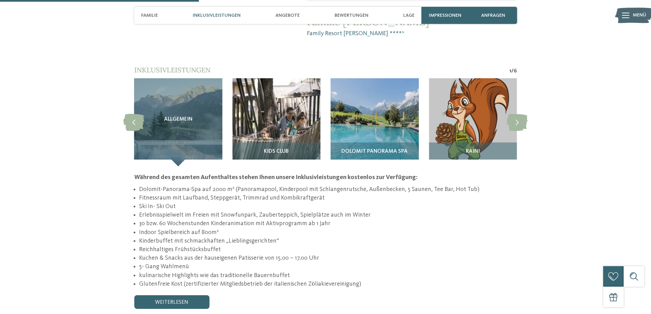
scroll to position [650, 0]
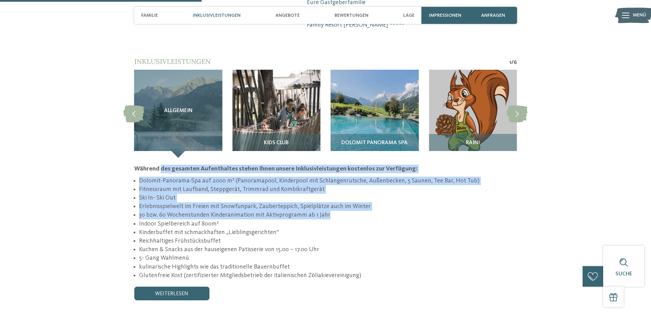
drag, startPoint x: 170, startPoint y: 135, endPoint x: 458, endPoint y: 186, distance: 292.3
click at [458, 186] on div "Während des gesamten Aufenthaltes stehen Ihnen unsere Inklusivleistungen kosten…" at bounding box center [325, 222] width 383 height 115
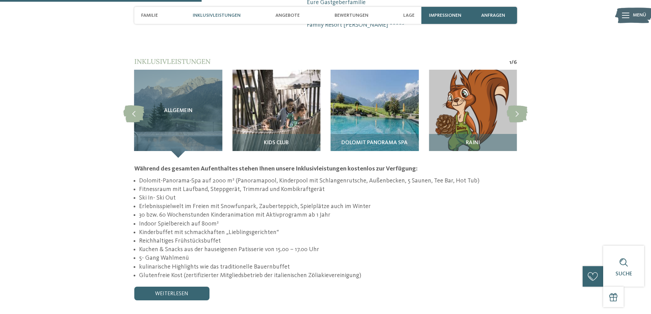
click at [454, 228] on li "Kinderbuffet mit schmackhaften „Lieblingsgerichten“" at bounding box center [328, 232] width 378 height 9
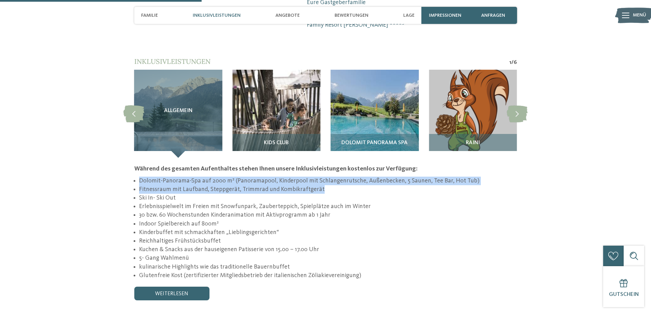
drag, startPoint x: 140, startPoint y: 149, endPoint x: 373, endPoint y: 159, distance: 232.7
click at [373, 177] on ul "Dolomit-Panorama-Spa auf 2000 m² (Panoramapool, Kinderpool mit Schlangenrutsche…" at bounding box center [325, 228] width 383 height 103
click at [378, 185] on li "Fitnessraum mit Laufband, Steppgerät, Trimmrad und Kombikraftgerät" at bounding box center [328, 189] width 378 height 9
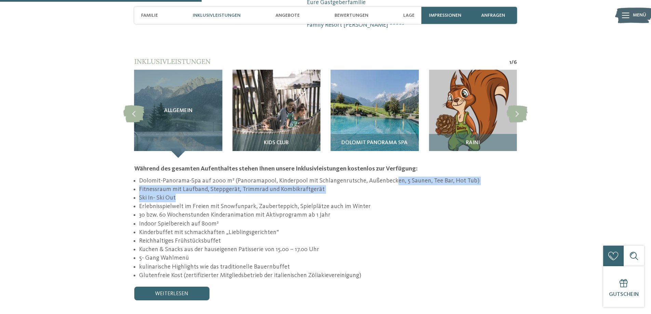
drag, startPoint x: 399, startPoint y: 149, endPoint x: 474, endPoint y: 173, distance: 79.1
click at [474, 177] on ul "Dolomit-Panorama-Spa auf 2000 m² (Panoramapool, Kinderpool mit Schlangenrutsche…" at bounding box center [325, 228] width 383 height 103
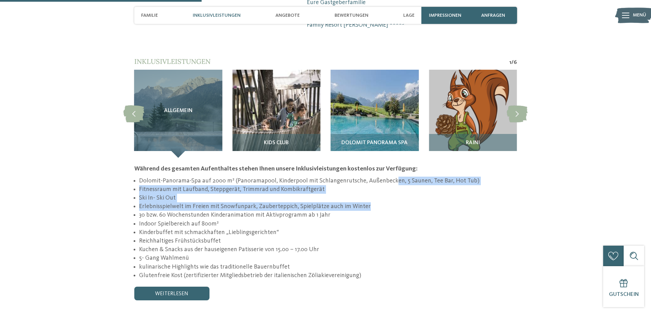
click at [477, 202] on li "Erlebnisspielwelt im Freien mit Snowfunpark, Zauberteppich, Spielplätze auch im…" at bounding box center [328, 206] width 378 height 9
click at [429, 185] on li "Fitnessraum mit Laufband, Steppgerät, Trimmrad und Kombikraftgerät" at bounding box center [328, 189] width 378 height 9
click at [428, 177] on li "Dolomit-Panorama-Spa auf 2000 m² (Panoramapool, Kinderpool mit Schlangenrutsche…" at bounding box center [328, 181] width 378 height 9
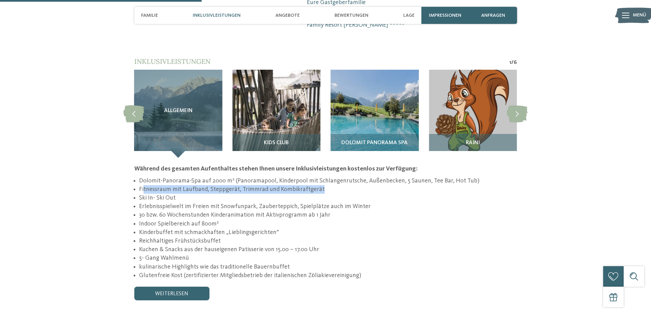
drag, startPoint x: 145, startPoint y: 158, endPoint x: 407, endPoint y: 179, distance: 263.1
click at [370, 177] on ul "Dolomit-Panorama-Spa auf 2000 m² (Panoramapool, Kinderpool mit Schlangenrutsche…" at bounding box center [325, 228] width 383 height 103
click at [427, 211] on li "30 bzw. 60 Wochenstunden Kinderanimation mit Aktivprogramm ab 1 Jahr" at bounding box center [328, 215] width 378 height 9
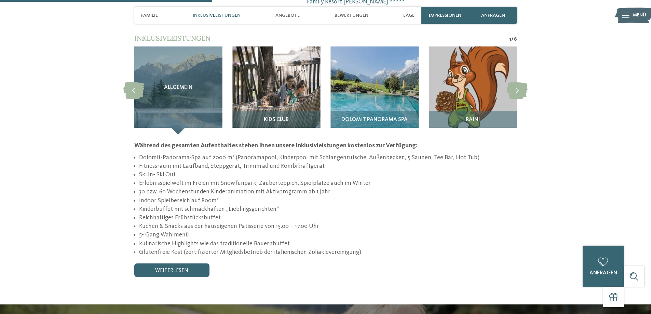
scroll to position [684, 0]
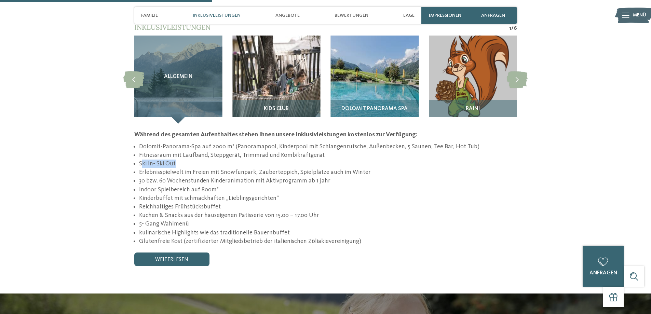
drag, startPoint x: 141, startPoint y: 131, endPoint x: 216, endPoint y: 139, distance: 75.6
click at [211, 160] on li "Ski In- Ski Out" at bounding box center [328, 164] width 378 height 9
click at [231, 177] on li "30 bzw. 60 Wochenstunden Kinderanimation mit Aktivprogramm ab 1 Jahr" at bounding box center [328, 181] width 378 height 9
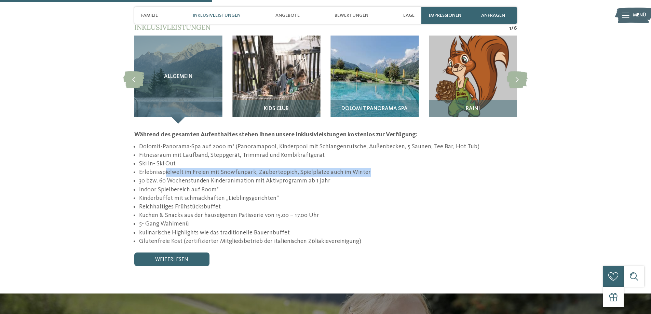
drag, startPoint x: 192, startPoint y: 139, endPoint x: 364, endPoint y: 139, distance: 172.0
click at [364, 168] on li "Erlebnisspielwelt im Freien mit Snowfunpark, Zauberteppich, Spielplätze auch im…" at bounding box center [328, 172] width 378 height 9
click at [368, 177] on li "30 bzw. 60 Wochenstunden Kinderanimation mit Aktivprogramm ab 1 Jahr" at bounding box center [328, 181] width 378 height 9
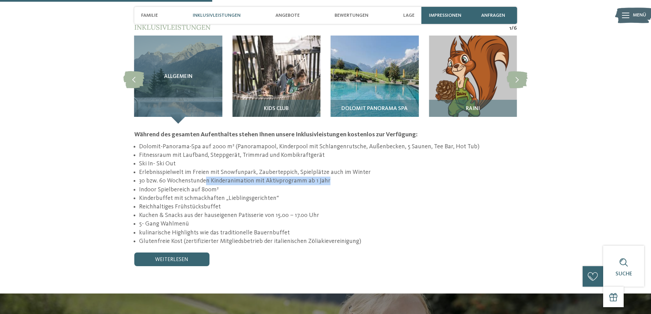
drag, startPoint x: 261, startPoint y: 148, endPoint x: 380, endPoint y: 160, distance: 119.6
click at [365, 177] on li "30 bzw. 60 Wochenstunden Kinderanimation mit Aktivprogramm ab 1 Jahr" at bounding box center [328, 181] width 378 height 9
click at [381, 186] on li "Indoor Spielbereich auf 800m²" at bounding box center [328, 190] width 378 height 9
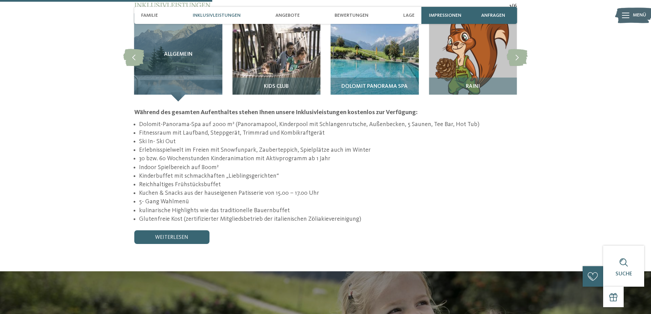
scroll to position [718, 0]
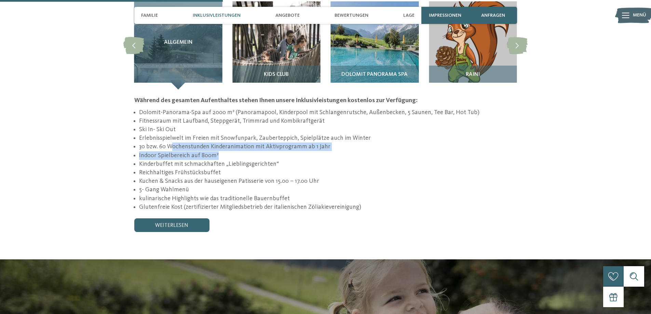
drag, startPoint x: 174, startPoint y: 116, endPoint x: 335, endPoint y: 124, distance: 161.9
click at [335, 124] on ul "Dolomit-Panorama-Spa auf 2000 m² (Panoramapool, Kinderpool mit Schlangenrutsche…" at bounding box center [325, 159] width 383 height 103
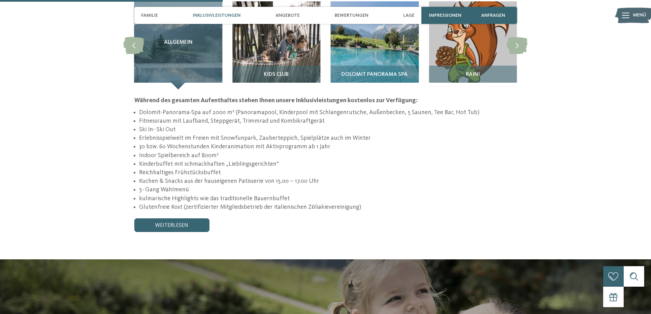
click at [341, 160] on li "Kinderbuffet mit schmackhaften „Lieblingsgerichten“" at bounding box center [328, 164] width 378 height 9
drag, startPoint x: 145, startPoint y: 122, endPoint x: 292, endPoint y: 125, distance: 147.7
click at [289, 151] on li "Indoor Spielbereich auf 800m²" at bounding box center [328, 155] width 378 height 9
drag, startPoint x: 322, startPoint y: 128, endPoint x: 280, endPoint y: 131, distance: 42.8
click at [321, 160] on li "Kinderbuffet mit schmackhaften „Lieblingsgerichten“" at bounding box center [328, 164] width 378 height 9
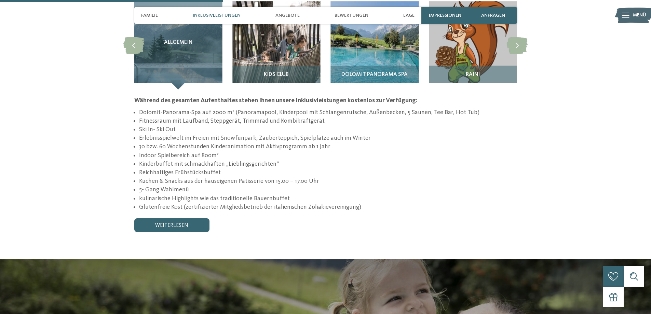
drag, startPoint x: 142, startPoint y: 131, endPoint x: 330, endPoint y: 153, distance: 189.6
click at [330, 153] on ul "Dolomit-Panorama-Spa auf 2000 m² (Panoramapool, Kinderpool mit Schlangenrutsche…" at bounding box center [325, 159] width 383 height 103
click at [285, 195] on li "kulinarische Highlights wie das traditionelle Bauernbuffet" at bounding box center [328, 199] width 378 height 9
drag, startPoint x: 146, startPoint y: 149, endPoint x: 345, endPoint y: 150, distance: 199.0
click at [345, 177] on li "Kuchen & Snacks aus der hauseigenen Patisserie von 15.00 – 17.00 Uhr" at bounding box center [328, 181] width 378 height 9
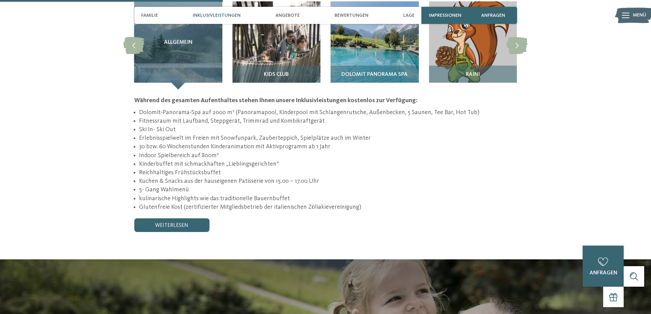
click at [314, 186] on li "5- Gang Wahlmenü" at bounding box center [328, 190] width 378 height 9
drag, startPoint x: 189, startPoint y: 150, endPoint x: 345, endPoint y: 149, distance: 156.2
click at [345, 177] on li "Kuchen & Snacks aus der hauseigenen Patisserie von 15.00 – 17.00 Uhr" at bounding box center [328, 181] width 378 height 9
click at [346, 177] on li "Kuchen & Snacks aus der hauseigenen Patisserie von 15.00 – 17.00 Uhr" at bounding box center [328, 181] width 378 height 9
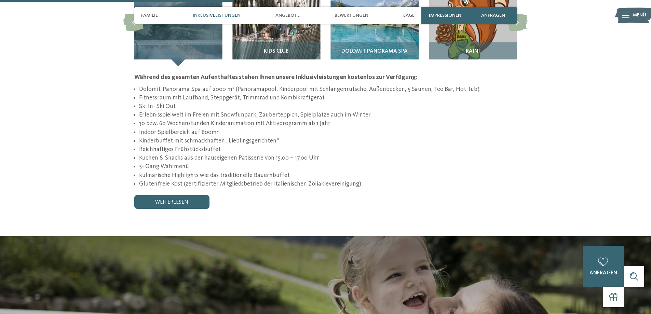
scroll to position [752, 0]
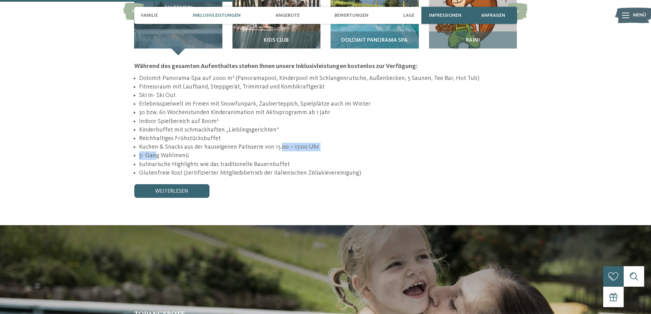
drag, startPoint x: 167, startPoint y: 122, endPoint x: 369, endPoint y: 123, distance: 202.4
click at [316, 151] on li "5- Gang Wahlmenü" at bounding box center [328, 155] width 378 height 9
click at [369, 151] on li "5- Gang Wahlmenü" at bounding box center [328, 155] width 378 height 9
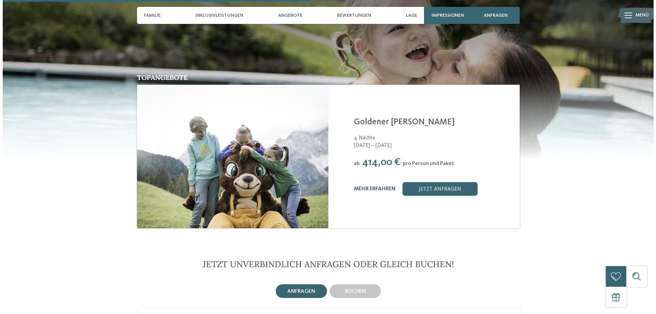
scroll to position [991, 0]
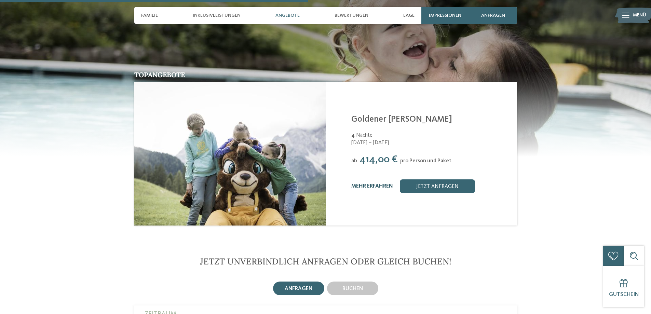
click at [382, 184] on link "mehr erfahren" at bounding box center [372, 186] width 42 height 5
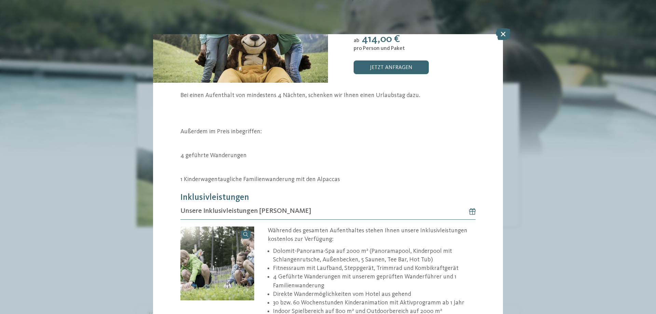
scroll to position [103, 0]
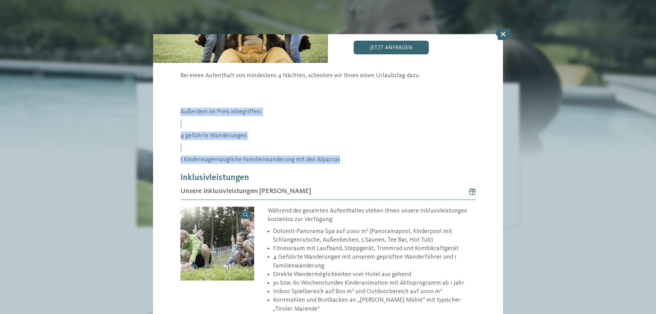
drag, startPoint x: 179, startPoint y: 109, endPoint x: 387, endPoint y: 158, distance: 213.4
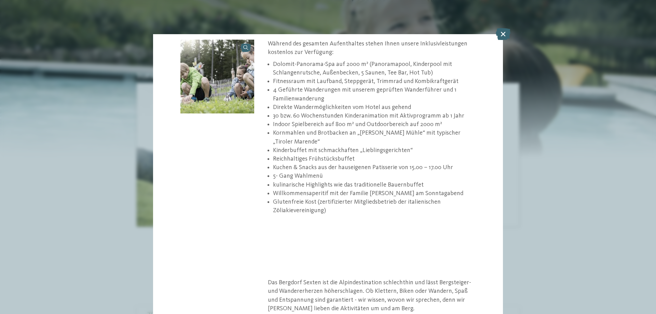
scroll to position [274, 0]
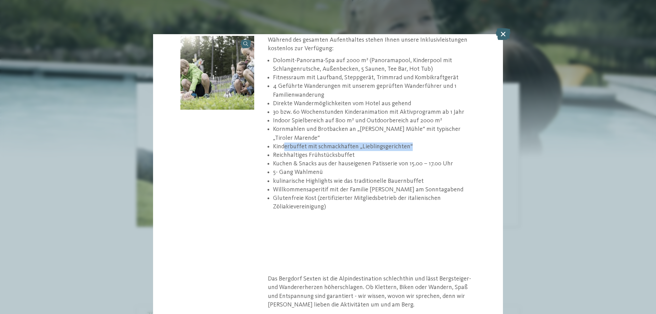
drag, startPoint x: 295, startPoint y: 142, endPoint x: 419, endPoint y: 147, distance: 124.9
click at [419, 147] on li "Kinderbuffet mit schmackhaften „Lieblingsgerichten“" at bounding box center [374, 147] width 203 height 9
click at [403, 164] on li "Kuchen & Snacks aus der hauseigenen Patisserie von 15.00 – 17.00 Uhr" at bounding box center [374, 164] width 203 height 9
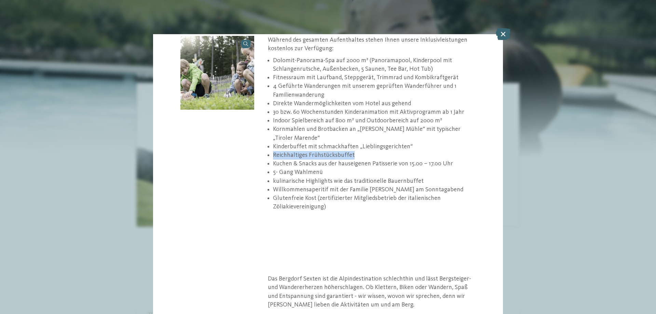
drag, startPoint x: 271, startPoint y: 152, endPoint x: 373, endPoint y: 155, distance: 101.9
click at [372, 154] on ul "Dolomit-Panorama-Spa auf 2000 m² (Panoramapool, Kinderpool mit Schlangenrutsche…" at bounding box center [372, 133] width 208 height 155
click at [384, 177] on li "kulinarische Highlights wie das traditionelle Bauernbuffet" at bounding box center [374, 181] width 203 height 9
drag, startPoint x: 304, startPoint y: 127, endPoint x: 404, endPoint y: 136, distance: 101.2
click at [404, 136] on li "Kornmahlen und Brotbacken an „Rainer’s Mühle“ mit typischer „Tiroler Marende“" at bounding box center [374, 133] width 203 height 17
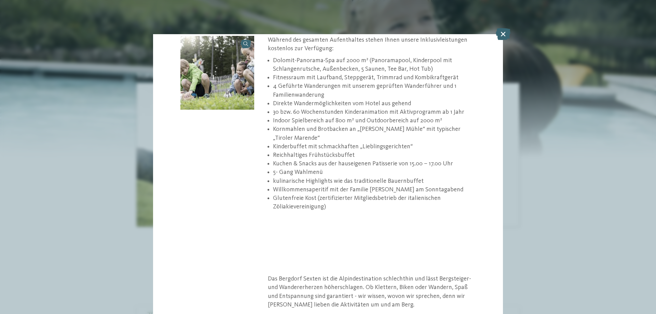
click at [439, 165] on li "Kuchen & Snacks aus der hauseigenen Patisserie von 15.00 – 17.00 Uhr" at bounding box center [374, 164] width 203 height 9
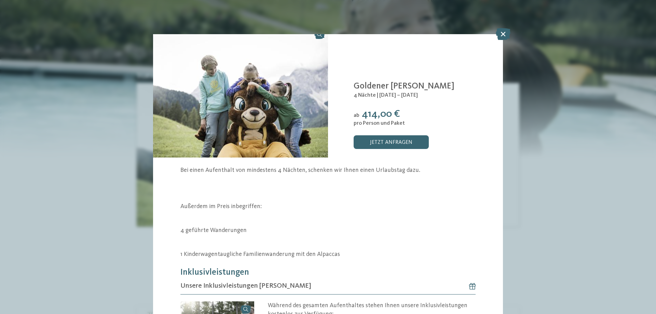
scroll to position [0, 0]
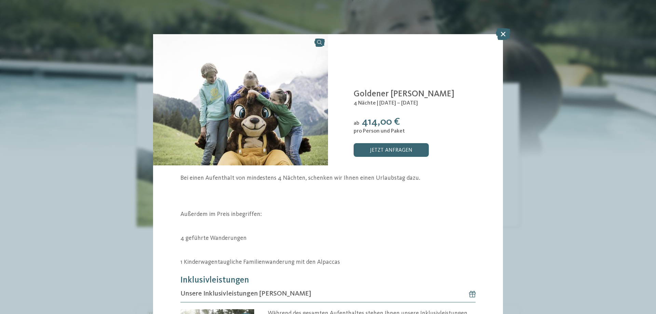
click at [397, 147] on link "jetzt anfragen" at bounding box center [391, 150] width 75 height 14
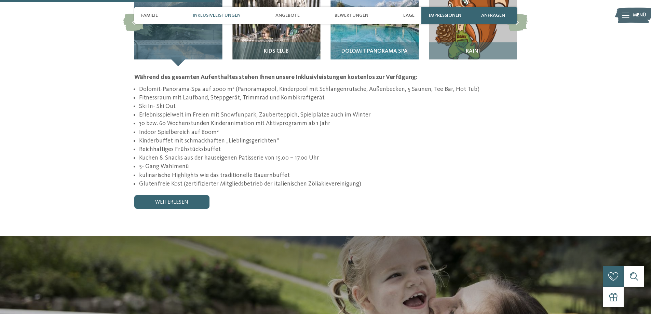
scroll to position [724, 0]
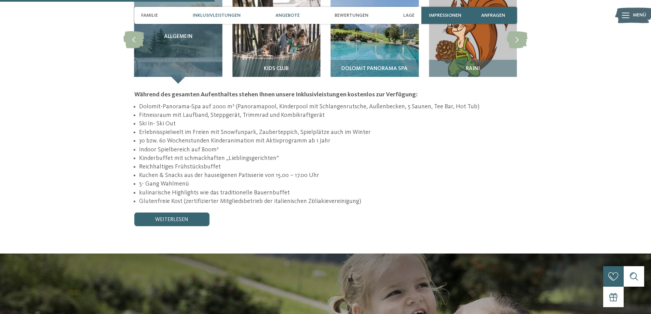
click at [280, 16] on span "Angebote" at bounding box center [288, 16] width 24 height 6
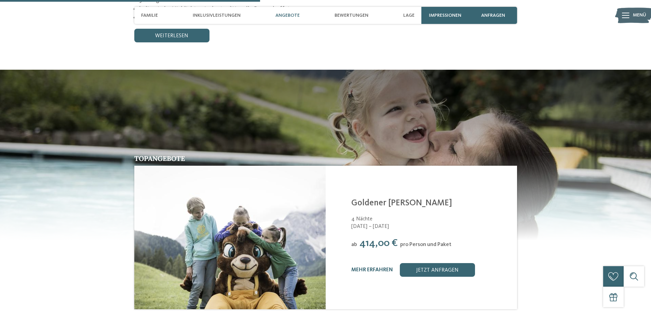
scroll to position [908, 0]
drag, startPoint x: 284, startPoint y: 15, endPoint x: 294, endPoint y: 18, distance: 10.8
click at [284, 15] on span "Angebote" at bounding box center [288, 16] width 24 height 6
click at [287, 16] on span "Angebote" at bounding box center [288, 16] width 24 height 6
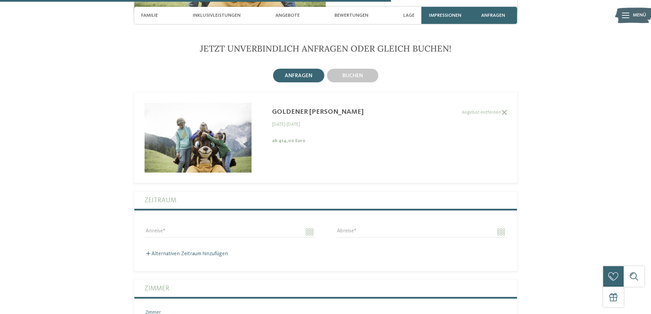
scroll to position [1079, 0]
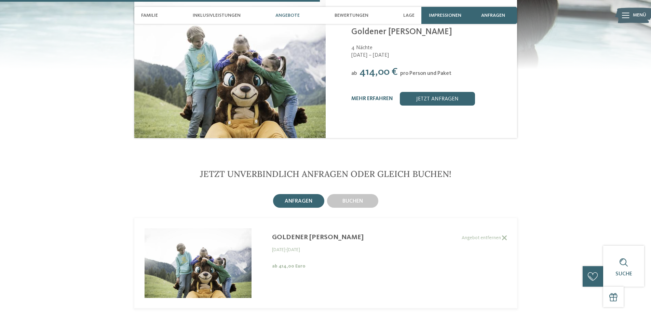
click at [315, 235] on label "Angebot entfernen" at bounding box center [320, 238] width 373 height 6
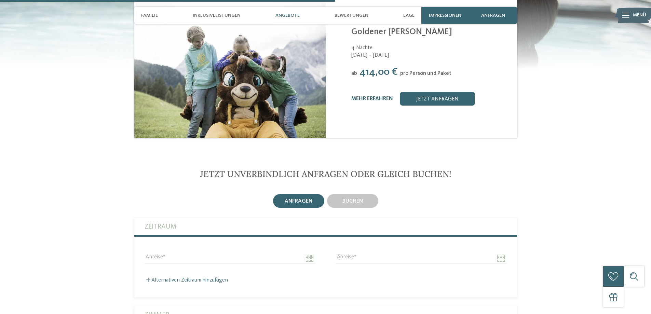
click at [622, 10] on div at bounding box center [626, 15] width 8 height 17
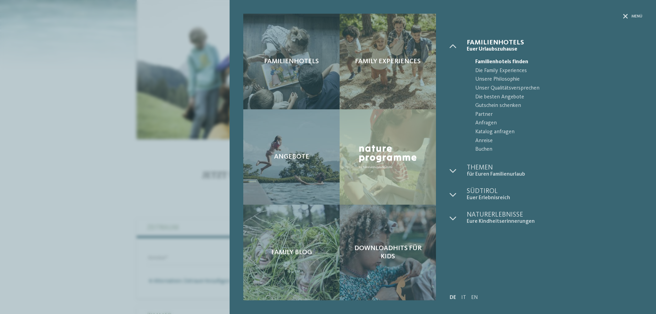
click at [19, 22] on div "Familienhotels Family Experiences Angebote" at bounding box center [328, 157] width 656 height 314
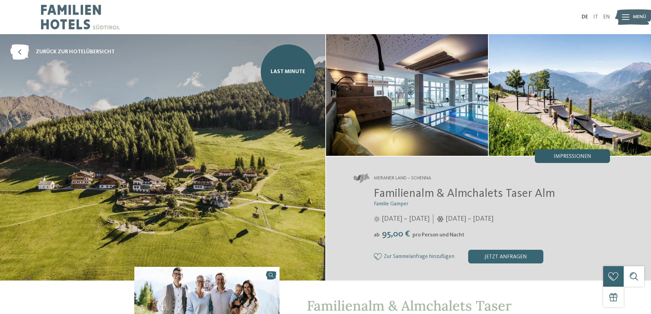
click at [575, 155] on span "Impressionen" at bounding box center [573, 156] width 38 height 5
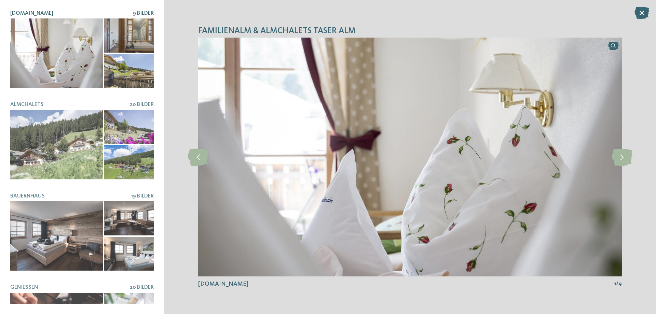
click at [128, 71] on div at bounding box center [129, 71] width 50 height 34
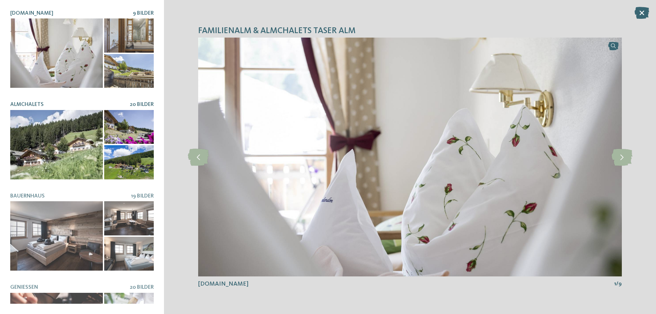
click at [136, 124] on div at bounding box center [129, 127] width 50 height 34
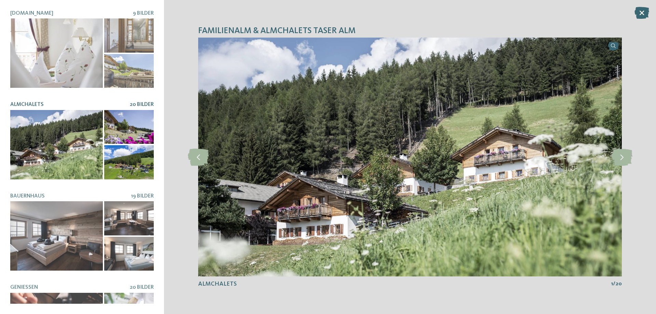
click at [138, 163] on div at bounding box center [129, 162] width 50 height 34
click at [60, 154] on div at bounding box center [56, 144] width 93 height 69
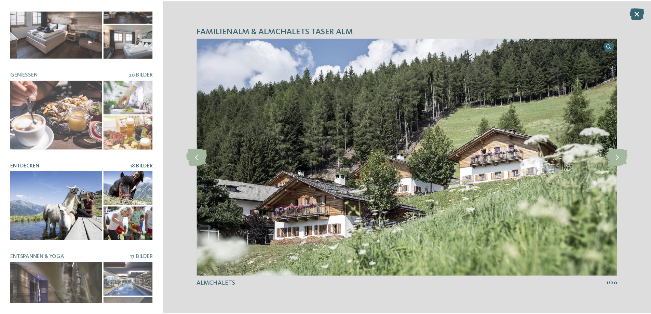
scroll to position [231, 0]
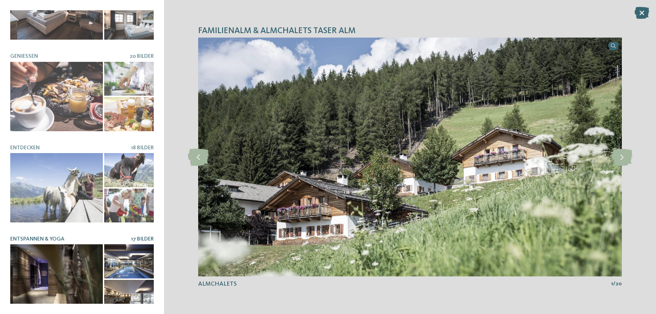
click at [86, 275] on div at bounding box center [56, 278] width 93 height 69
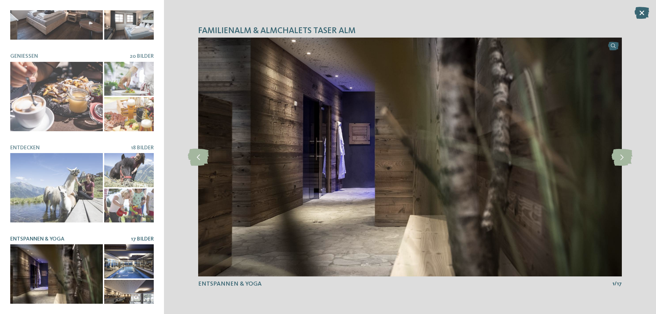
click at [136, 254] on div at bounding box center [129, 261] width 50 height 34
click at [134, 289] on div at bounding box center [129, 297] width 50 height 34
click at [647, 15] on icon at bounding box center [642, 13] width 15 height 12
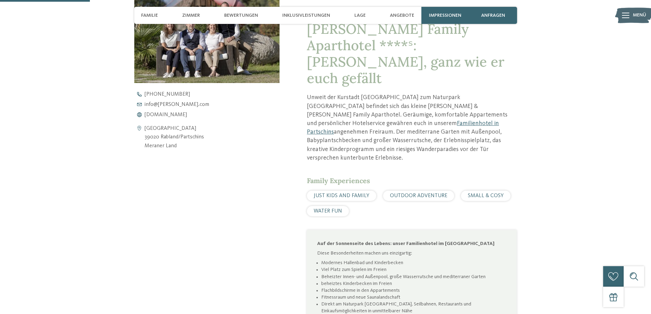
scroll to position [376, 0]
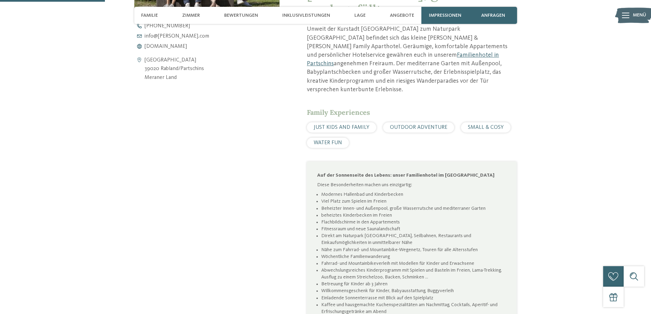
click at [411, 281] on li "Betreuung für Kinder ab 3 Jahren" at bounding box center [413, 284] width 185 height 7
click at [423, 295] on li "Einladende Sonnenterrasse mit Blick auf den Spielplatz" at bounding box center [413, 298] width 185 height 7
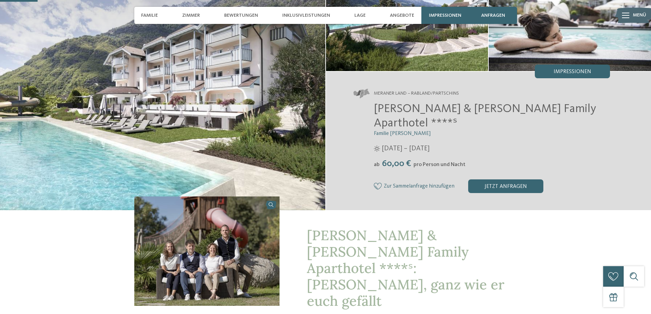
scroll to position [0, 0]
